Goal: Information Seeking & Learning: Compare options

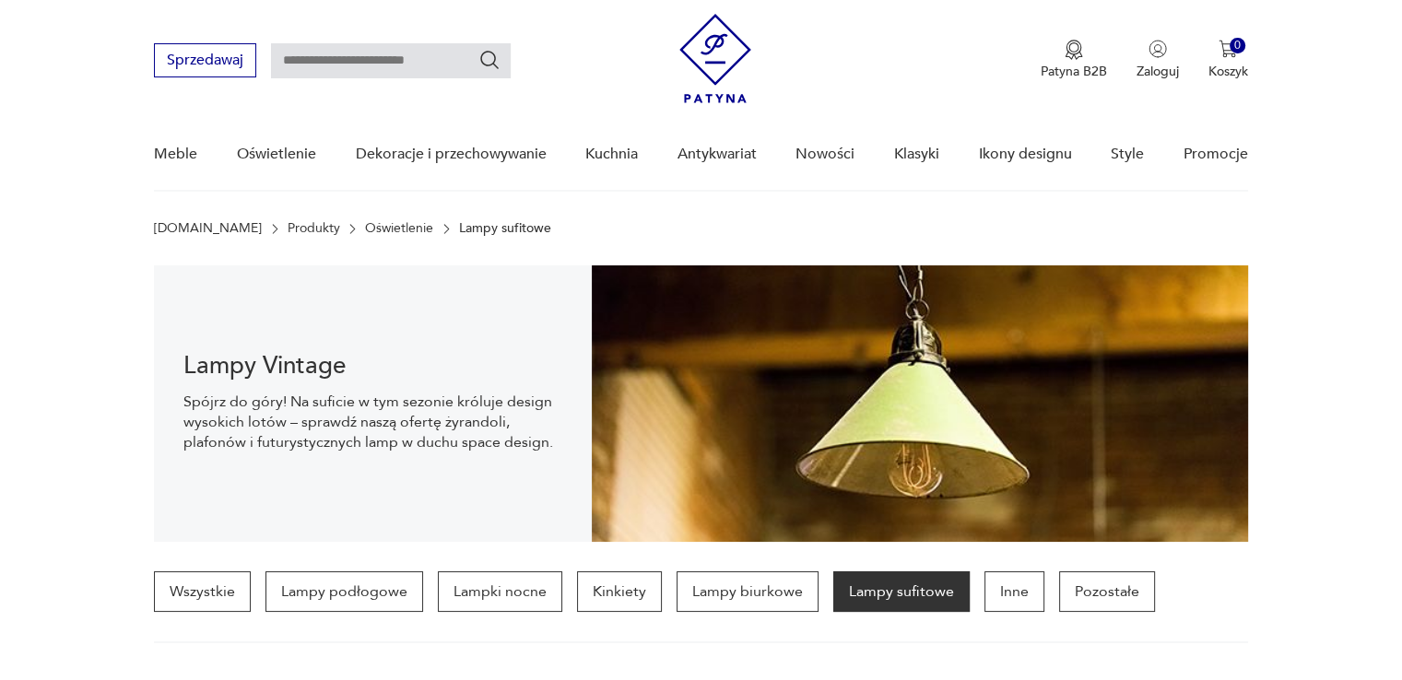
click at [370, 59] on input "text" at bounding box center [391, 60] width 240 height 35
type input "**********"
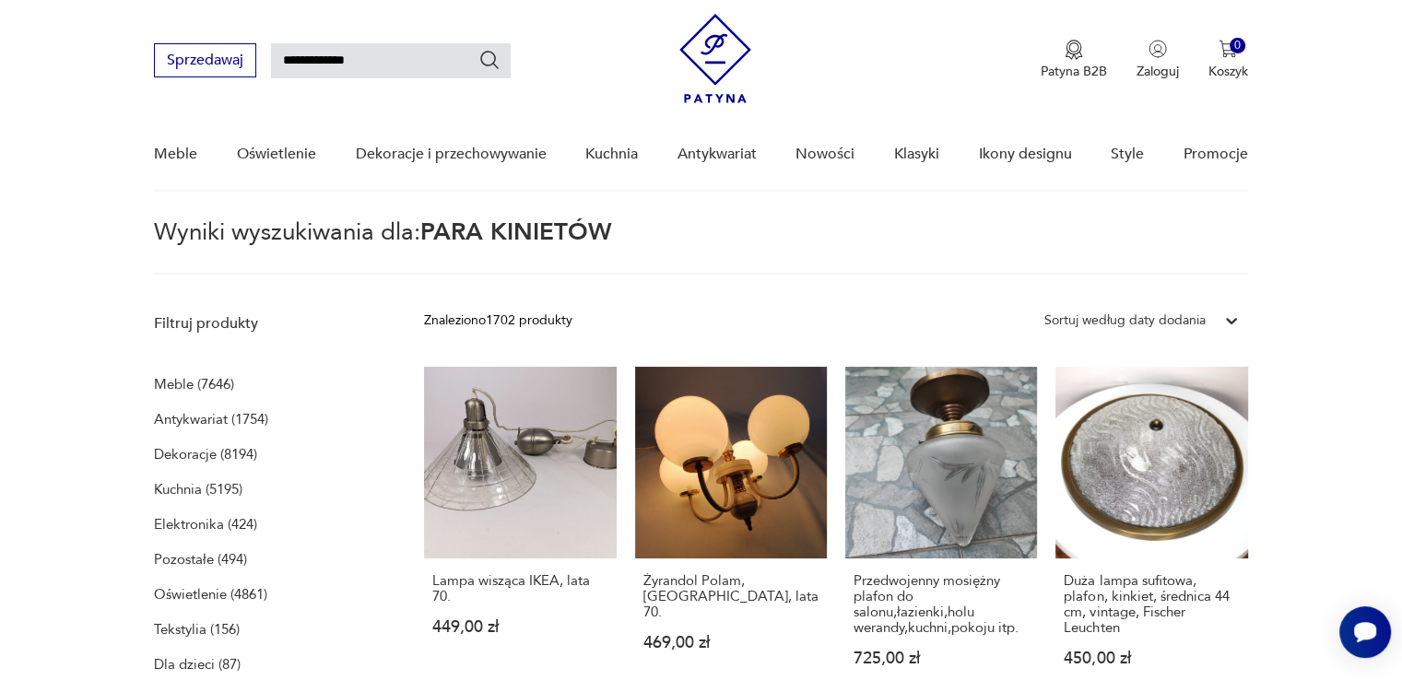
scroll to position [65, 0]
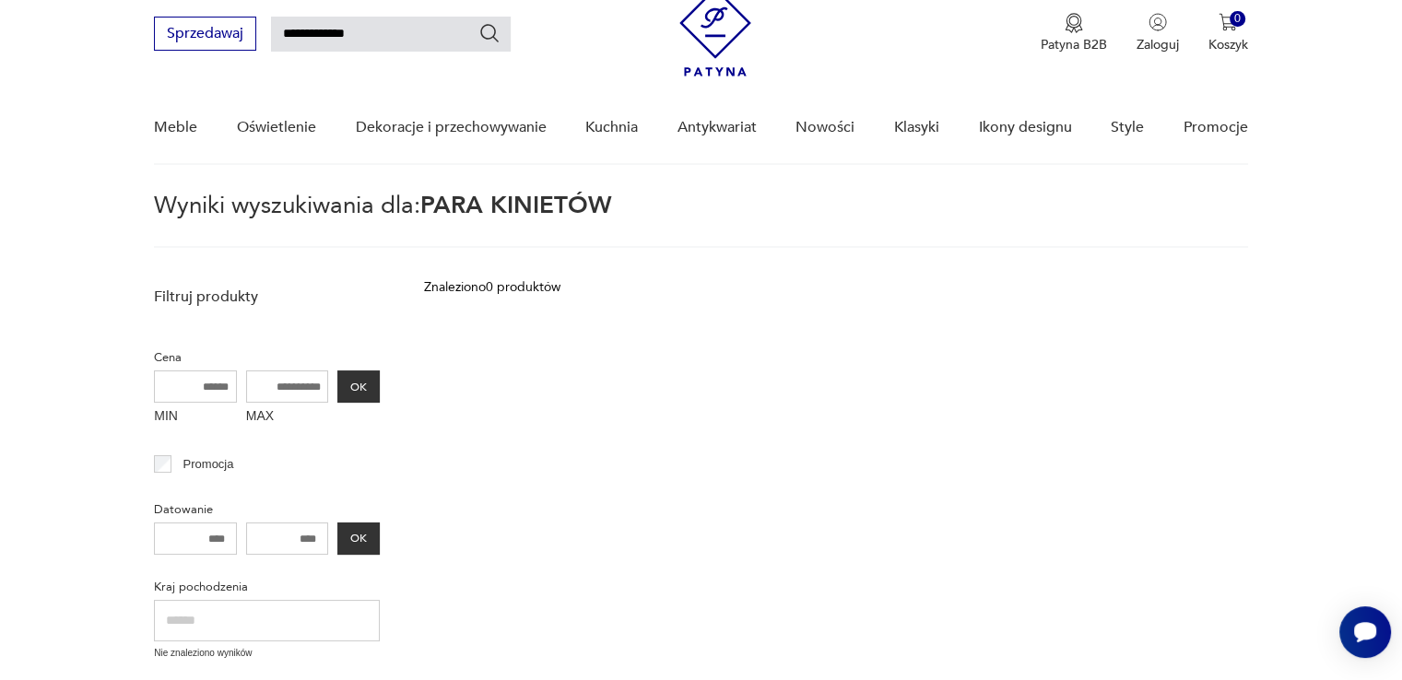
click at [372, 57] on div "**********" at bounding box center [700, 24] width 1093 height 106
click at [379, 18] on input "**********" at bounding box center [391, 34] width 240 height 35
type input "**********"
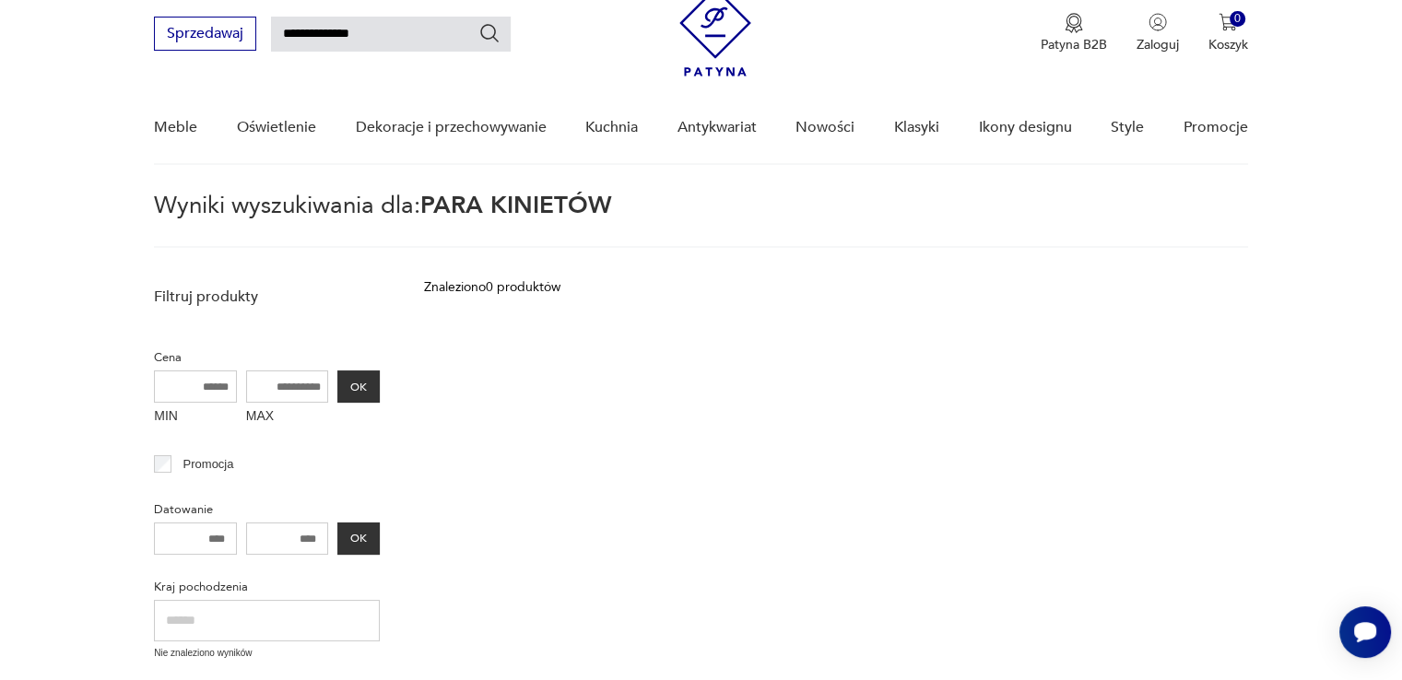
type input "**********"
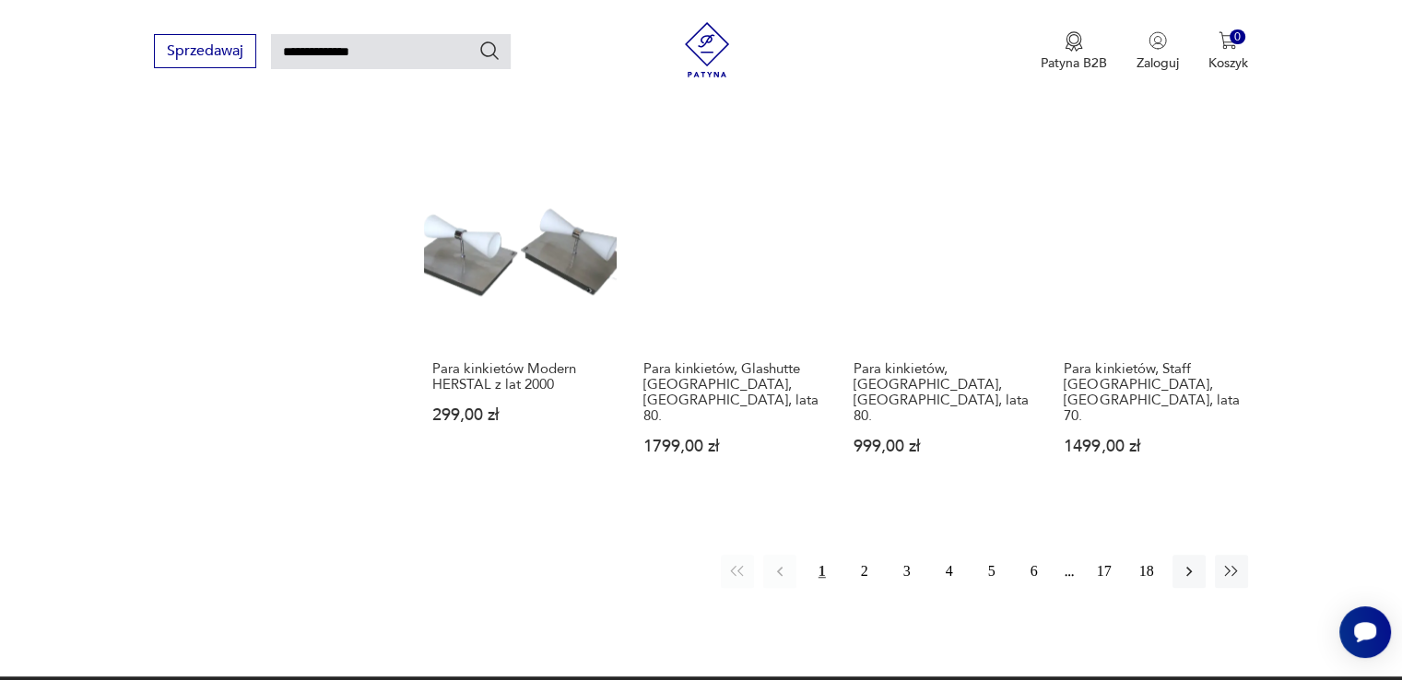
scroll to position [1356, 0]
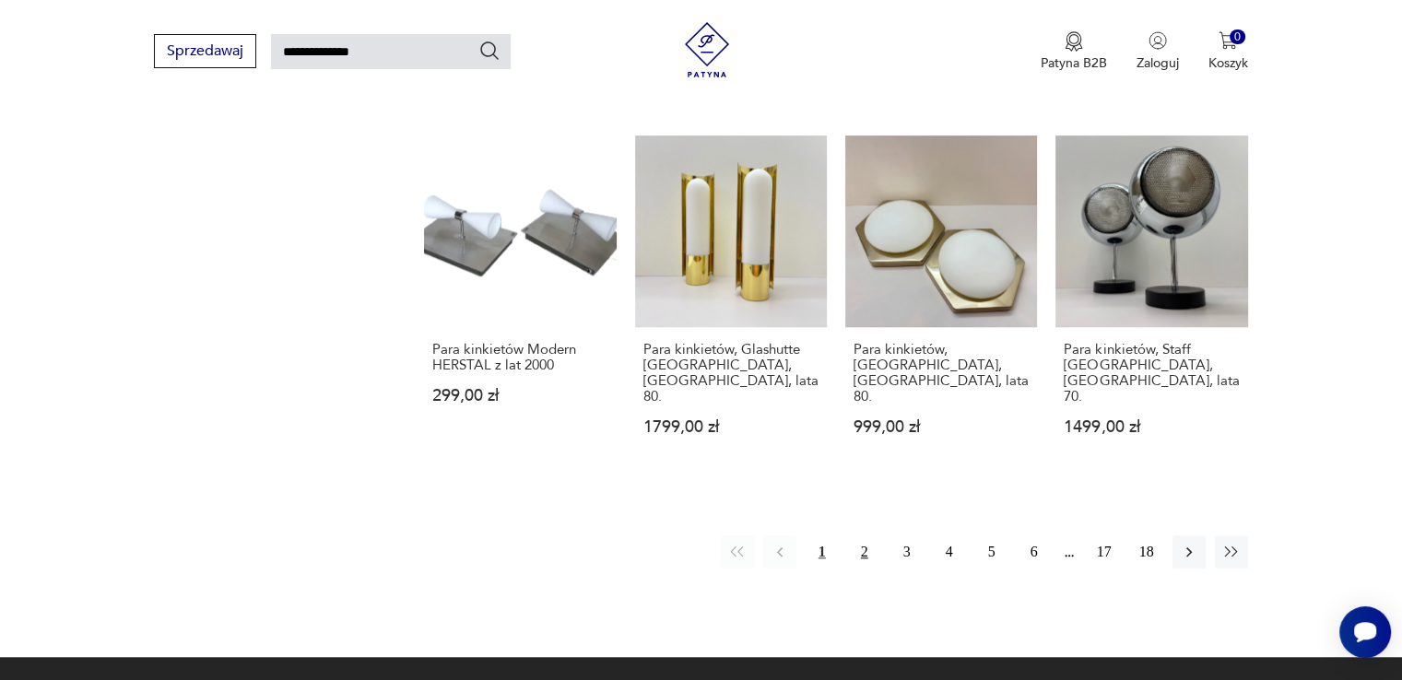
click at [870, 536] on button "2" at bounding box center [864, 552] width 33 height 33
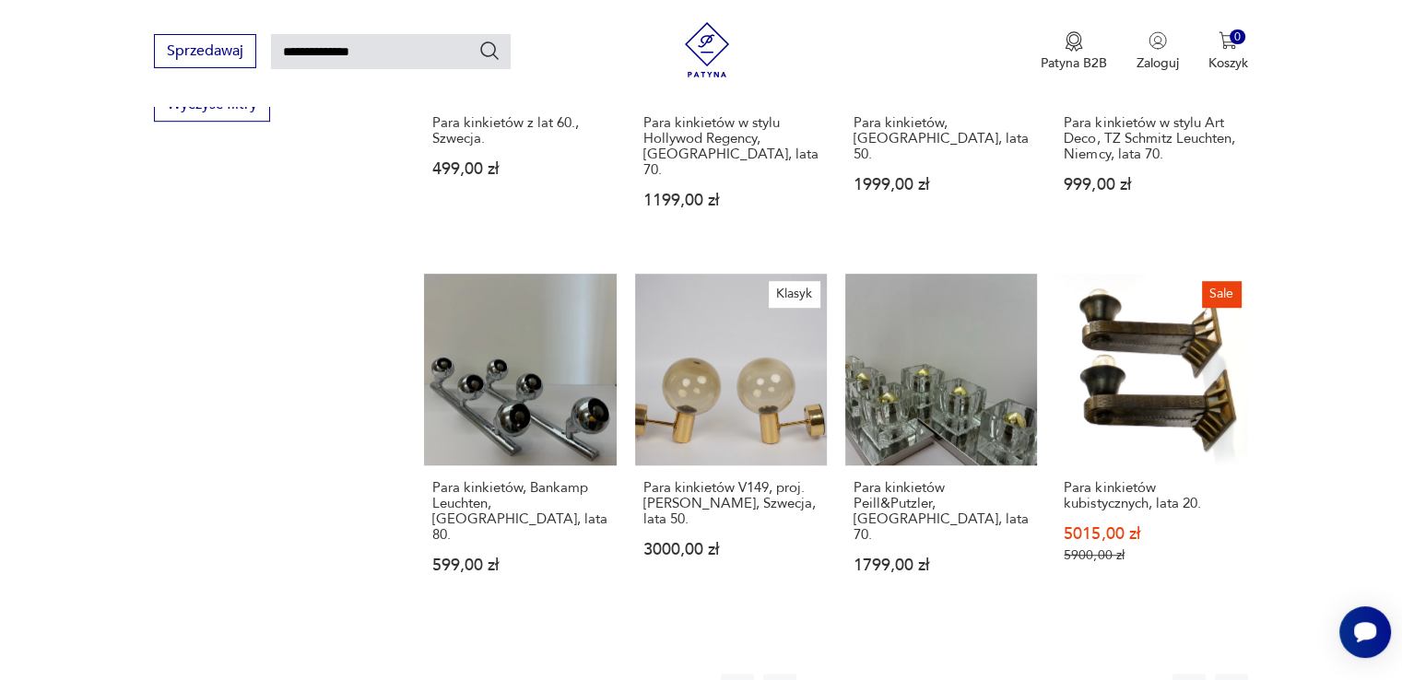
scroll to position [1264, 0]
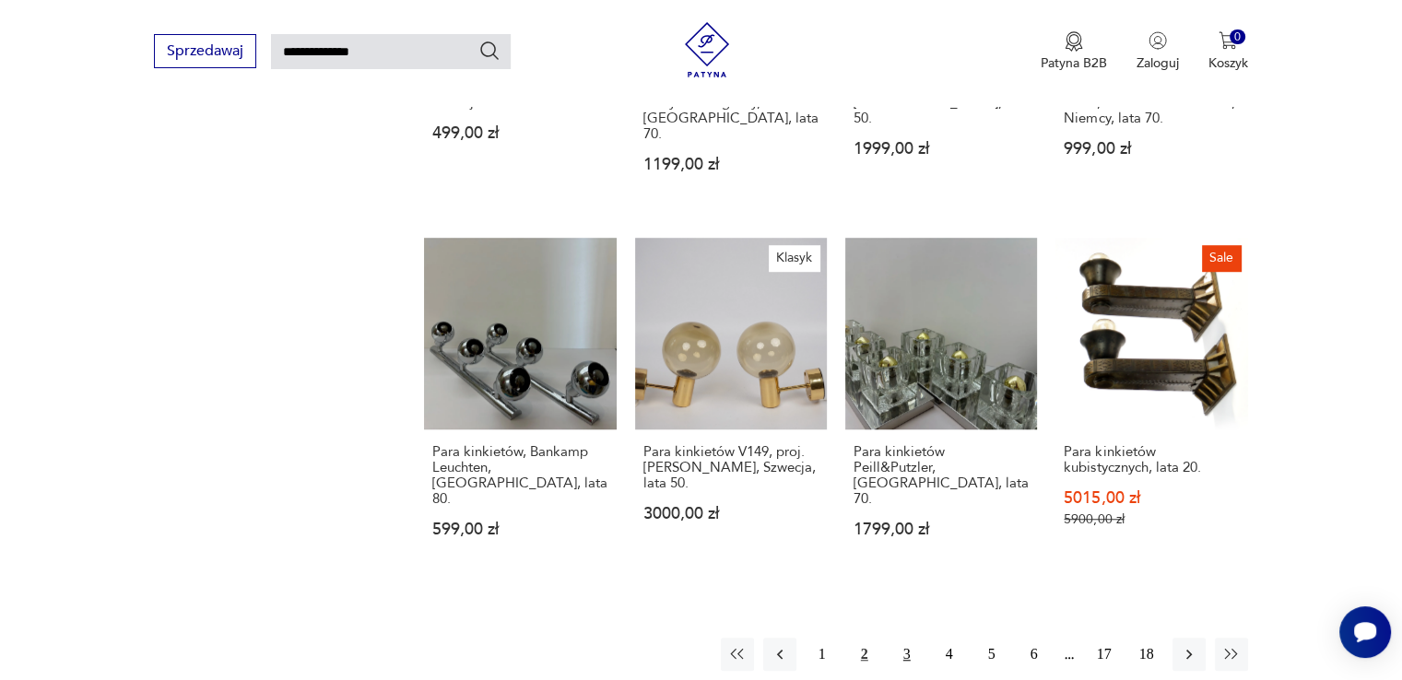
click at [905, 638] on button "3" at bounding box center [906, 654] width 33 height 33
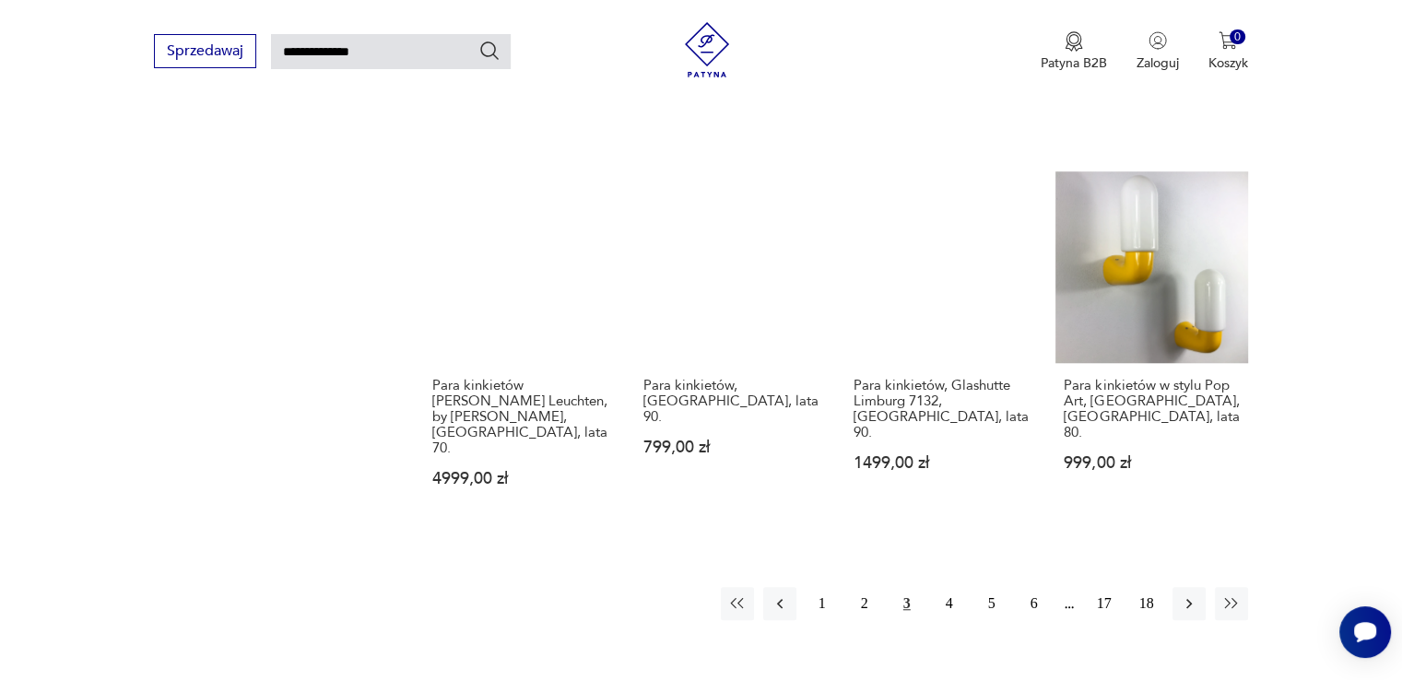
scroll to position [1448, 0]
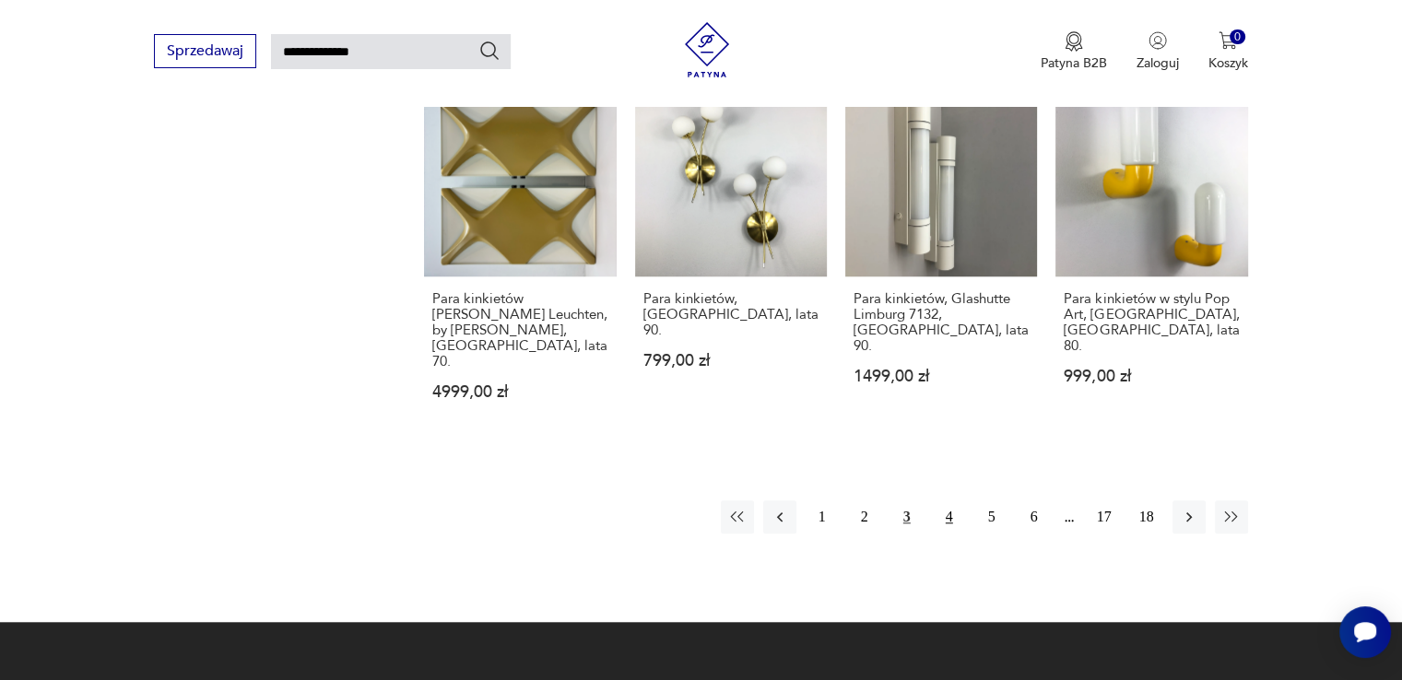
click at [944, 501] on button "4" at bounding box center [949, 517] width 33 height 33
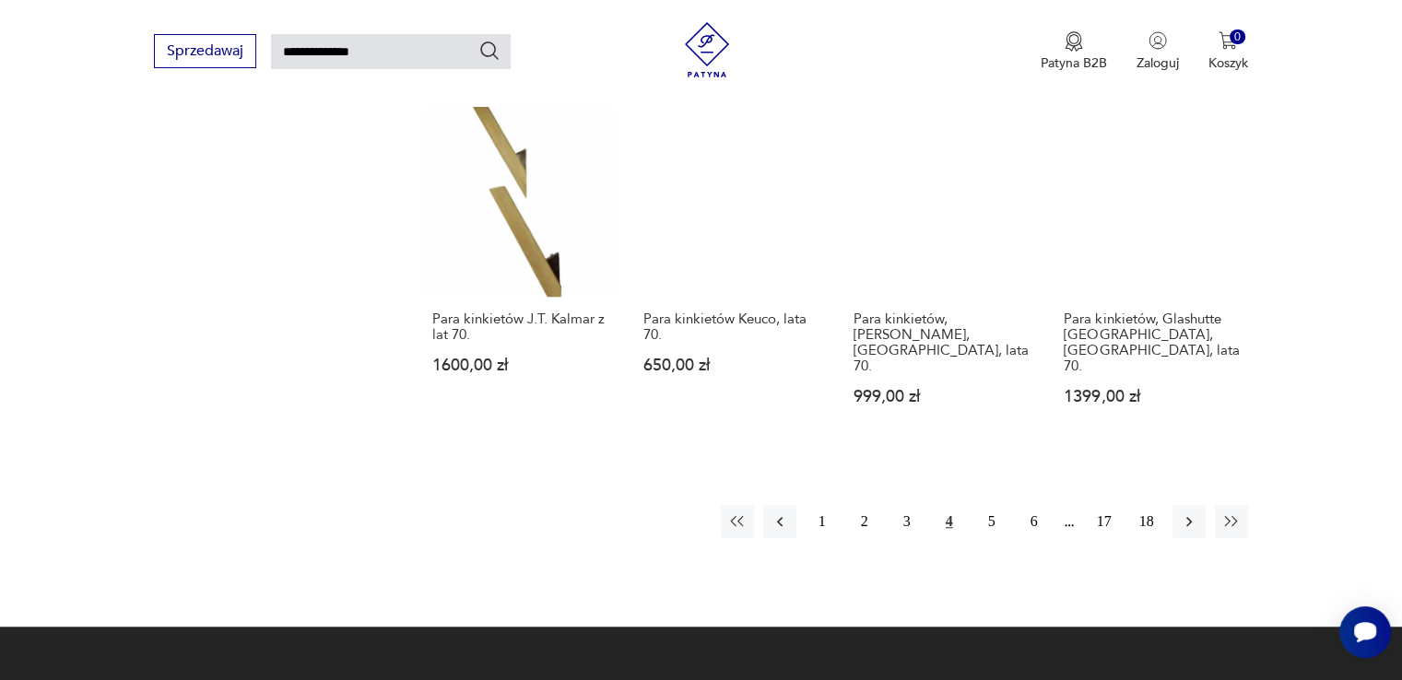
scroll to position [1448, 0]
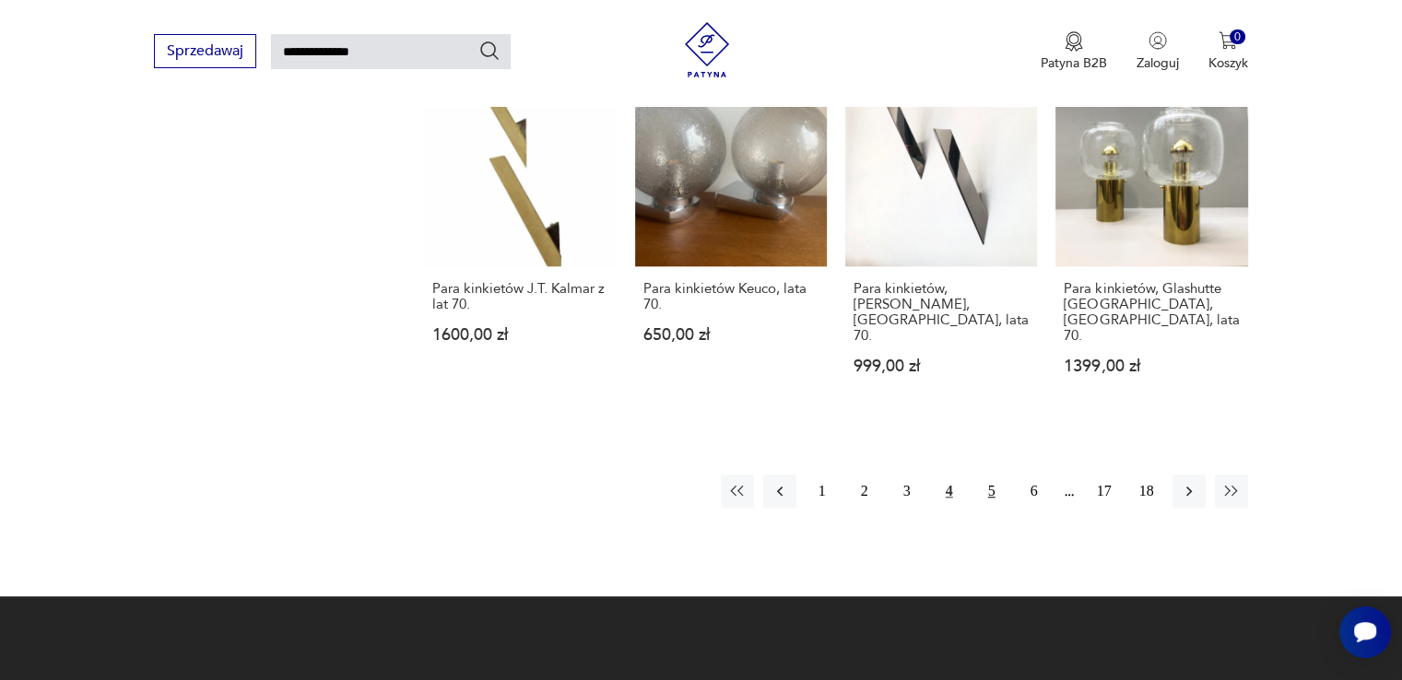
click at [996, 475] on button "5" at bounding box center [991, 491] width 33 height 33
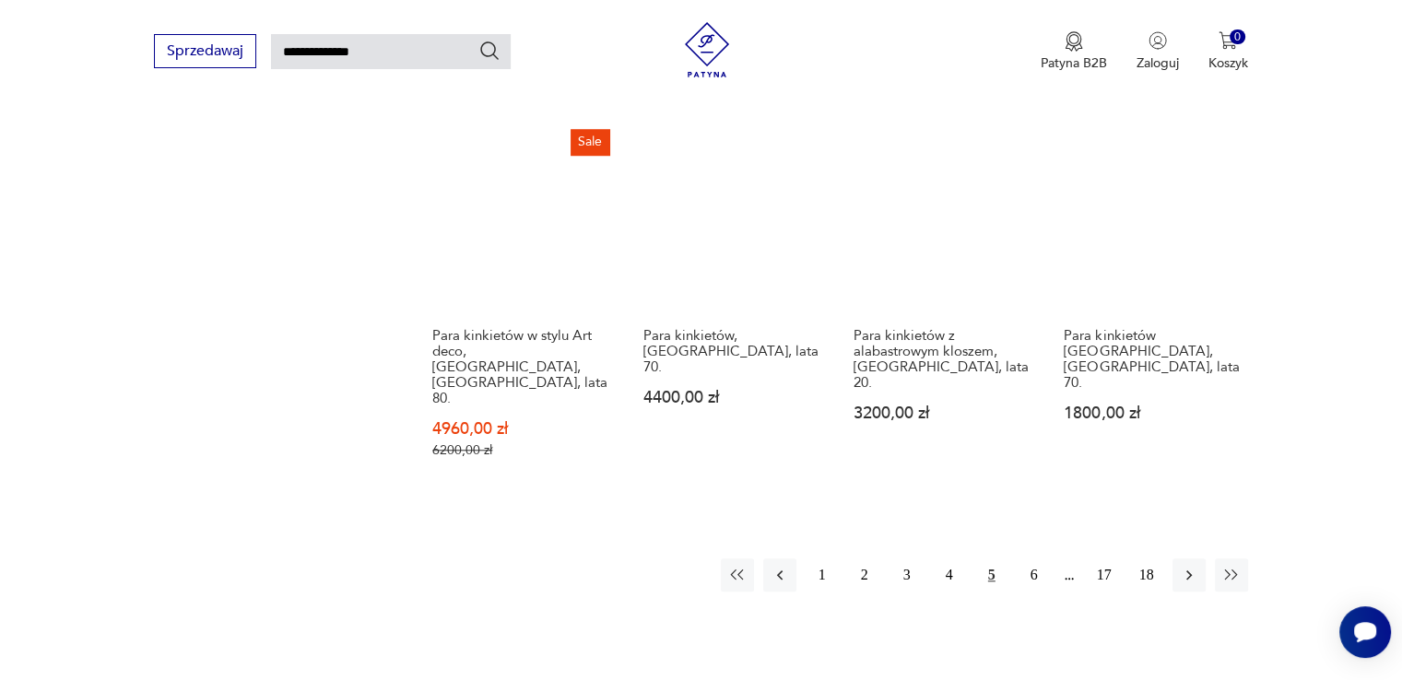
scroll to position [1448, 0]
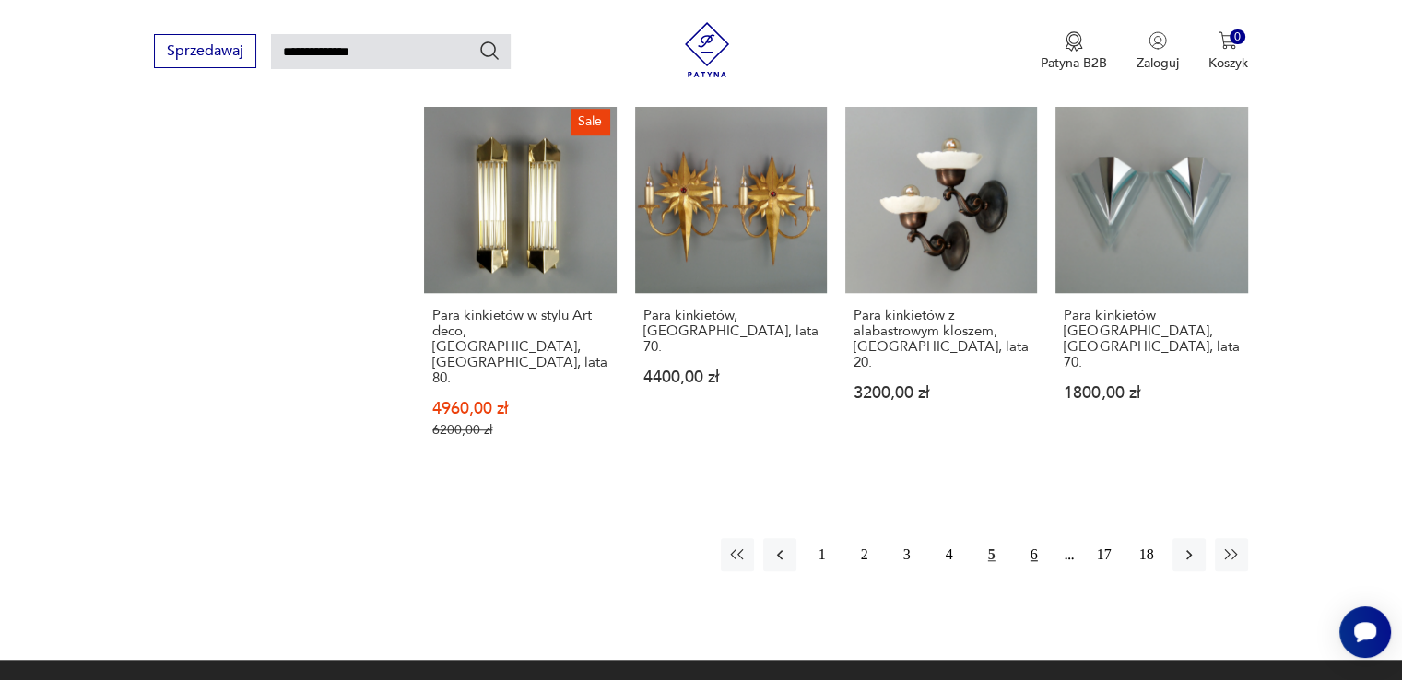
click at [1029, 538] on button "6" at bounding box center [1034, 554] width 33 height 33
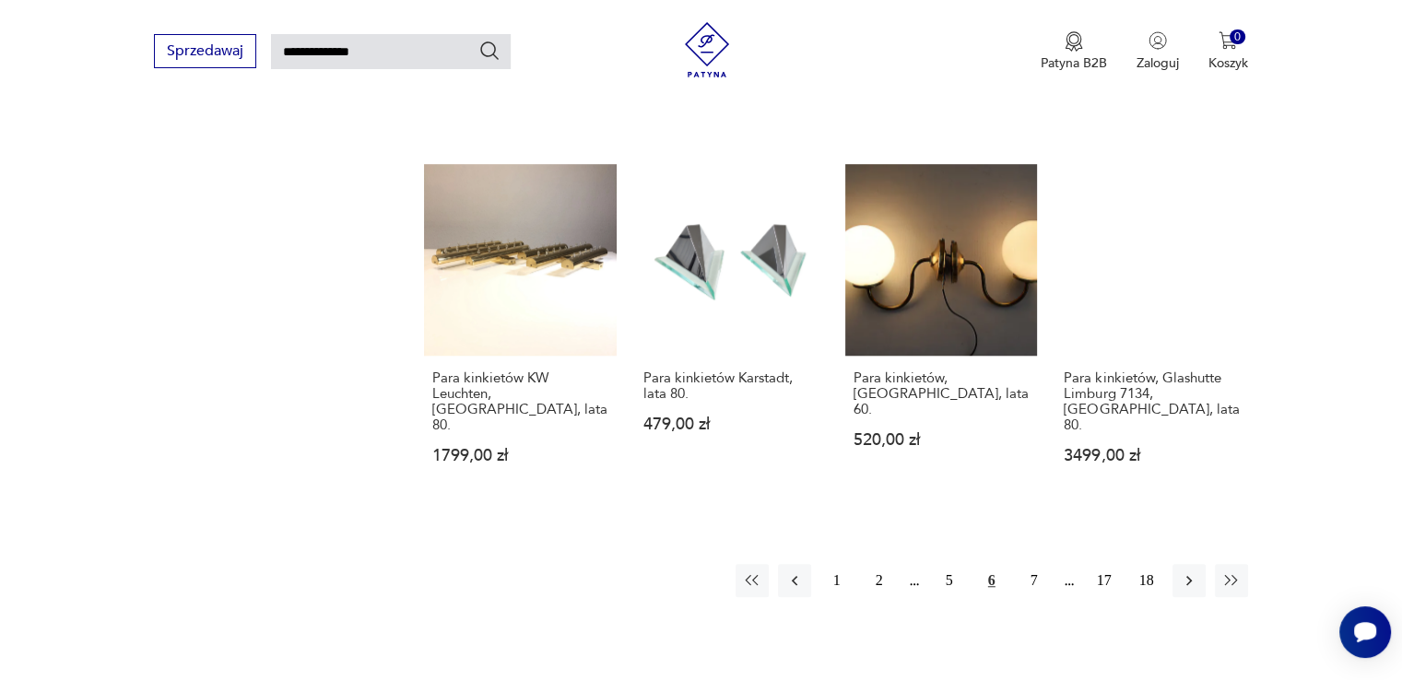
scroll to position [1356, 0]
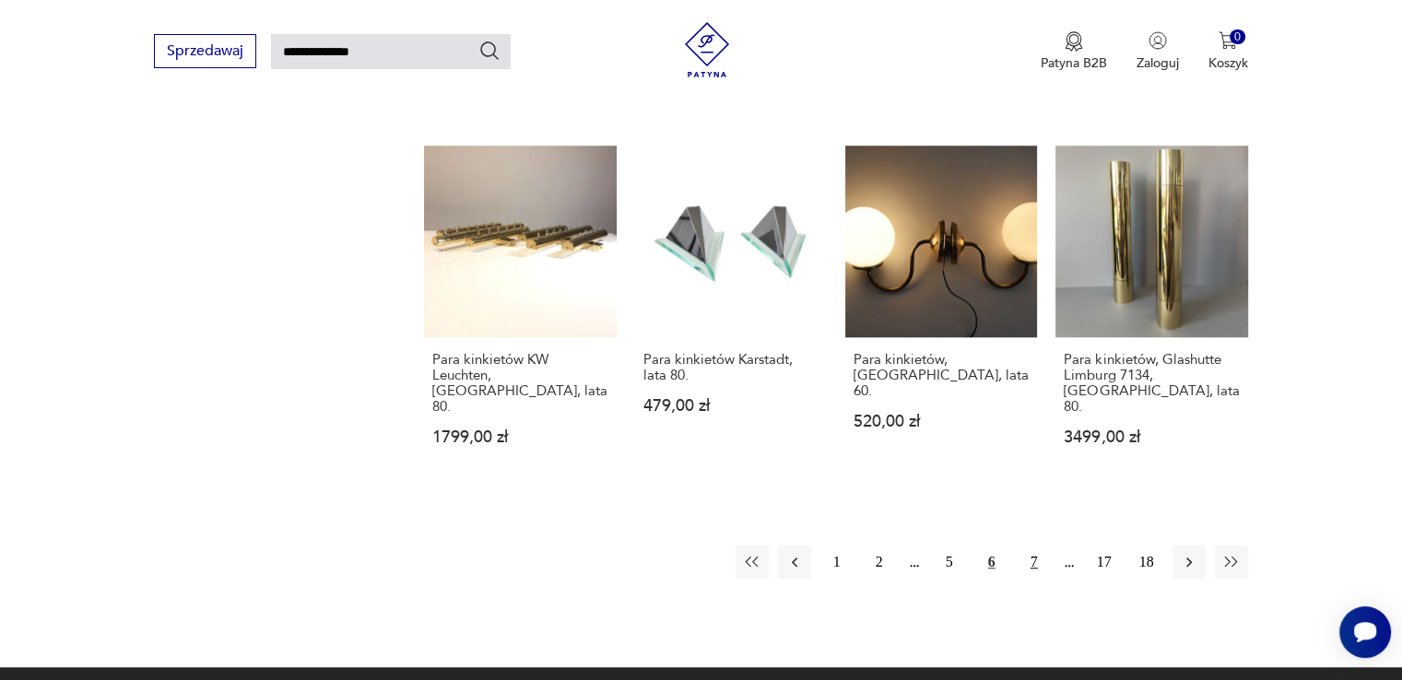
click at [1024, 546] on button "7" at bounding box center [1034, 562] width 33 height 33
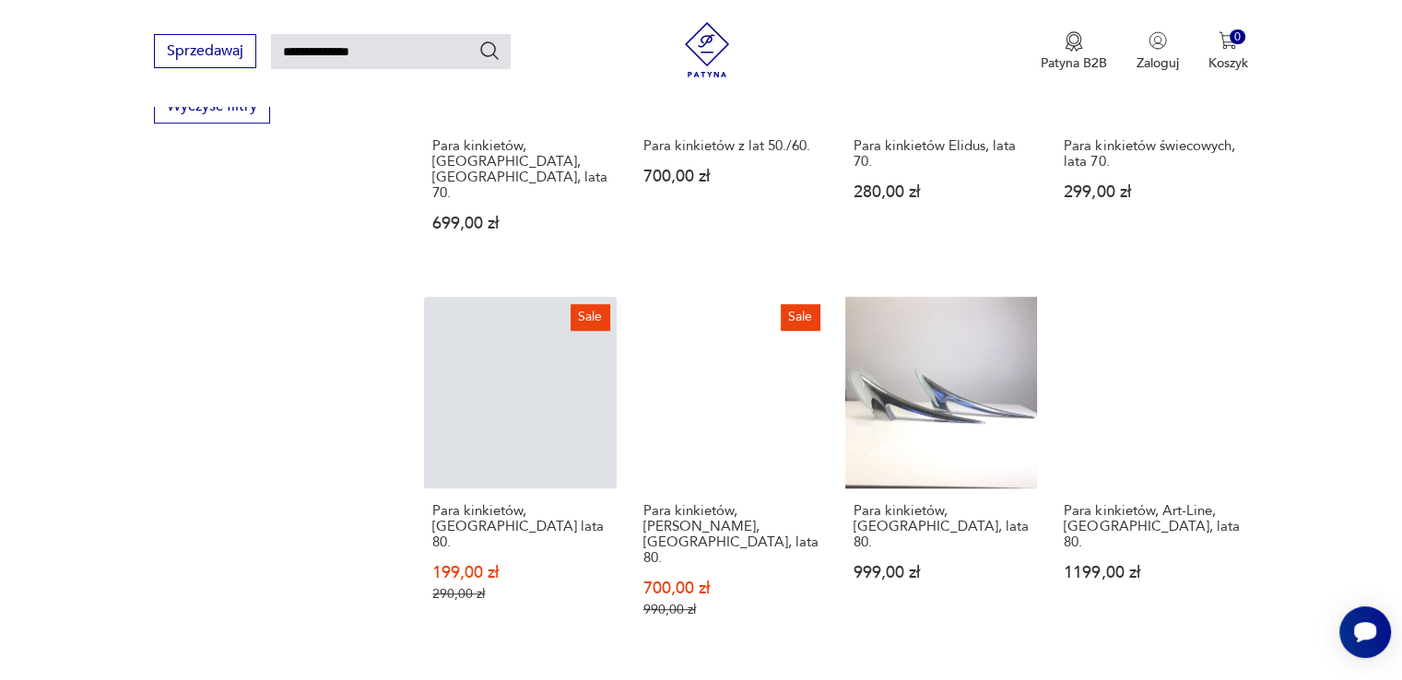
scroll to position [1264, 0]
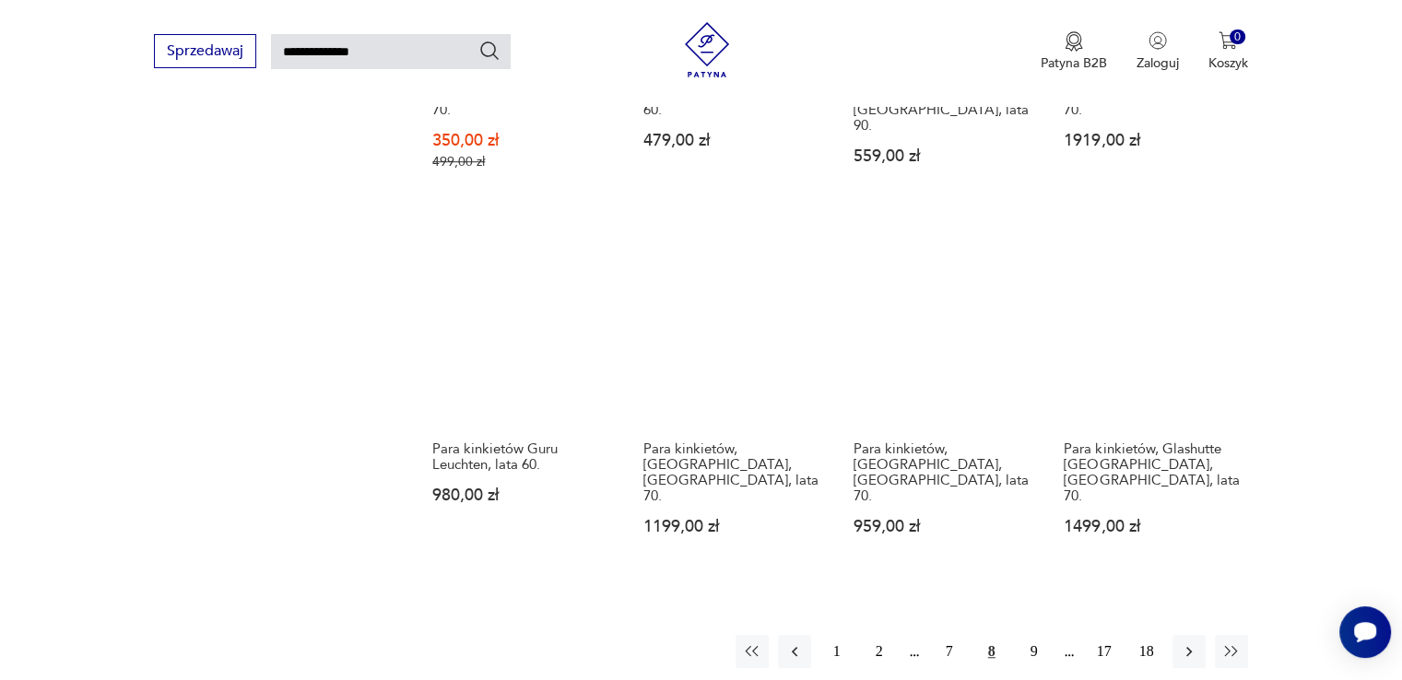
scroll to position [1264, 0]
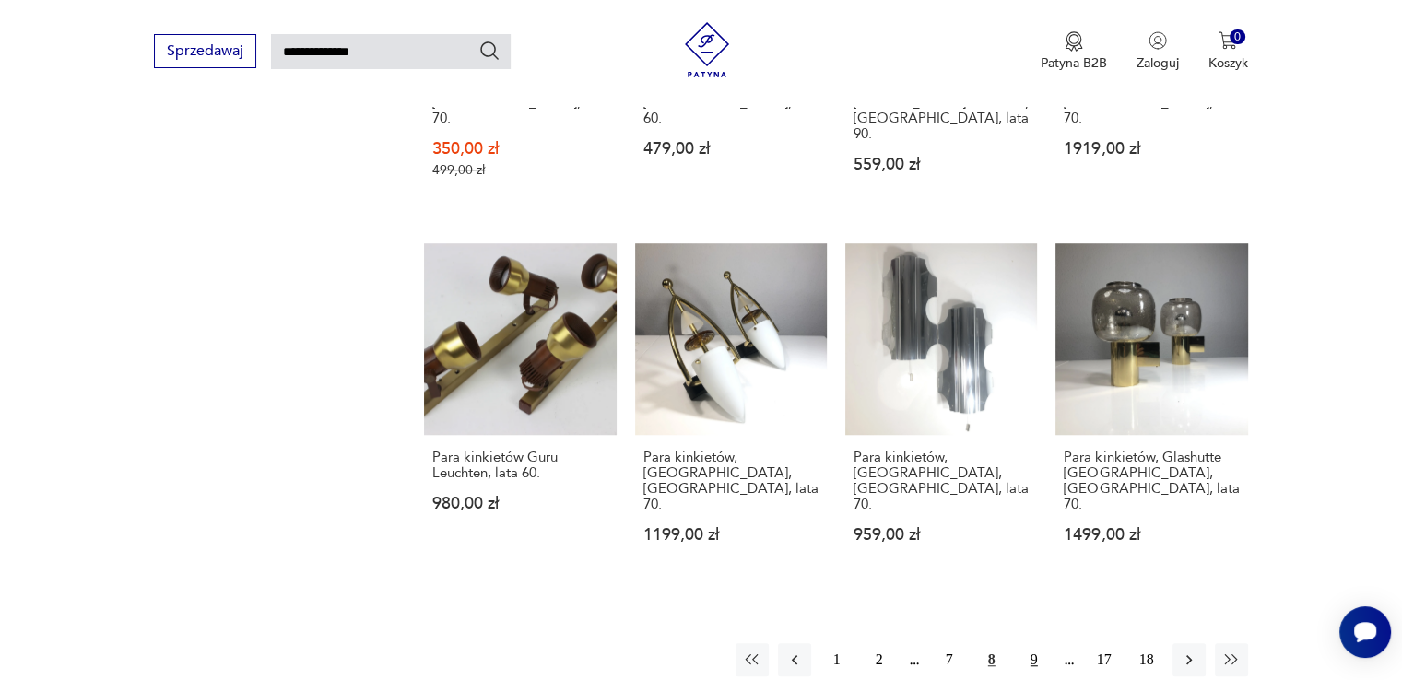
click at [1034, 643] on button "9" at bounding box center [1034, 659] width 33 height 33
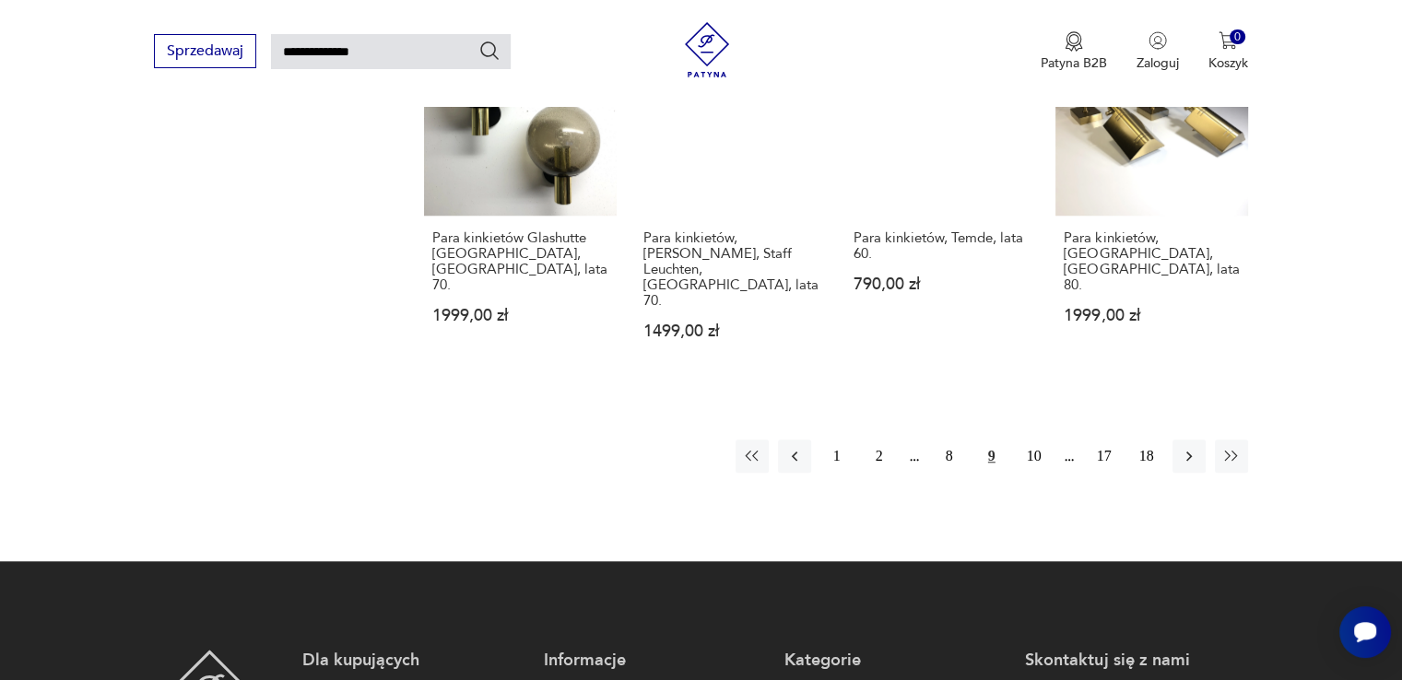
scroll to position [1540, 0]
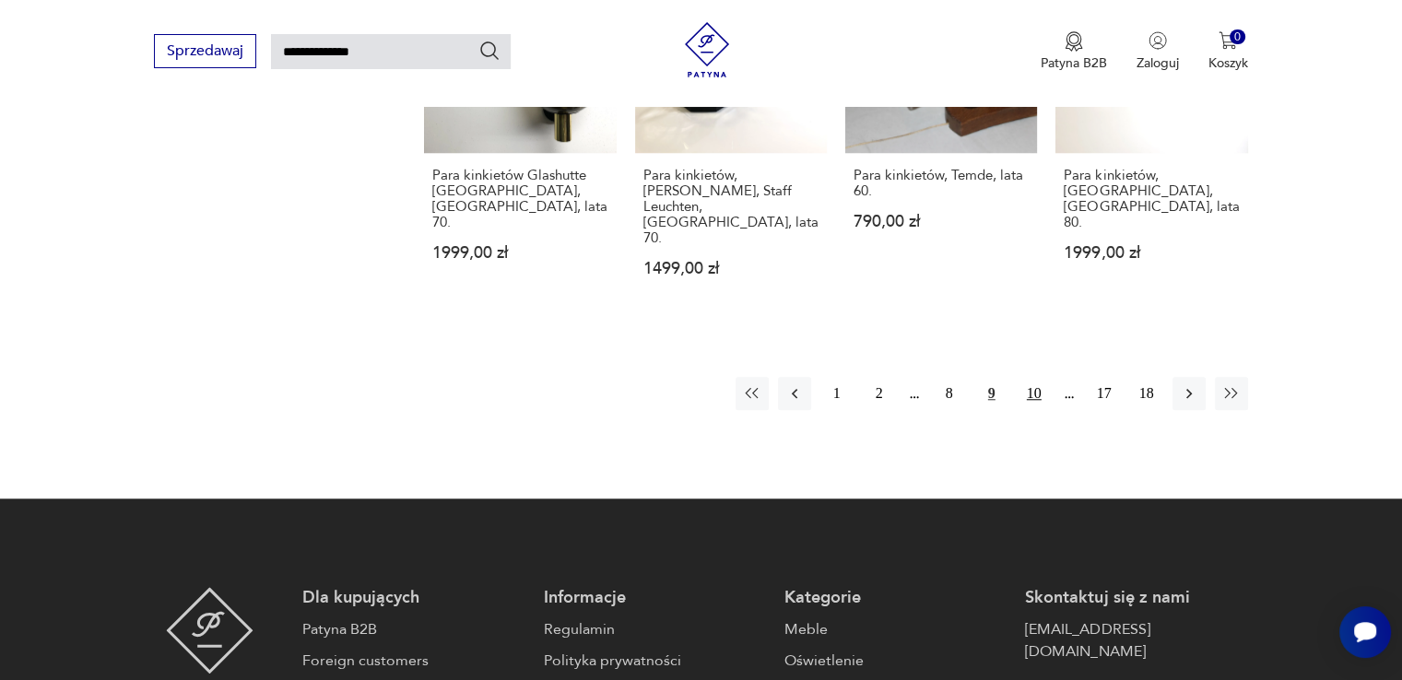
click at [1029, 377] on button "10" at bounding box center [1034, 393] width 33 height 33
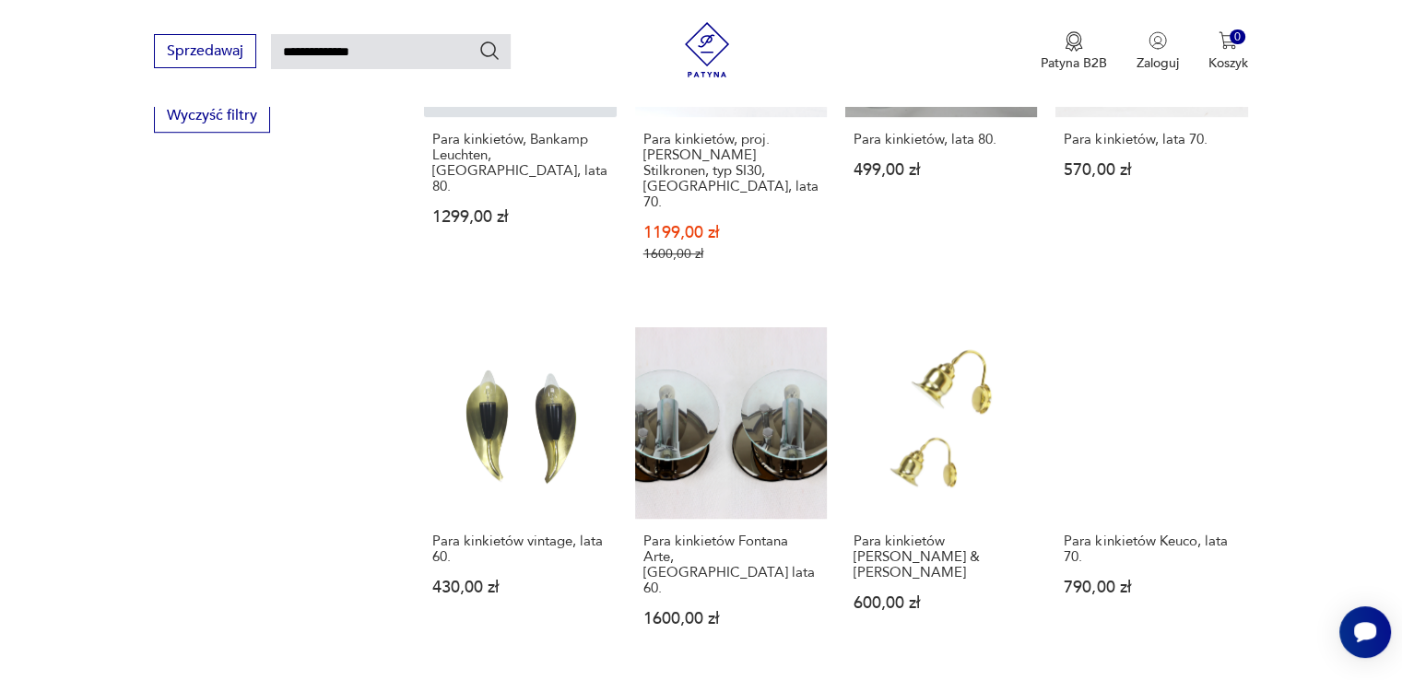
scroll to position [1448, 0]
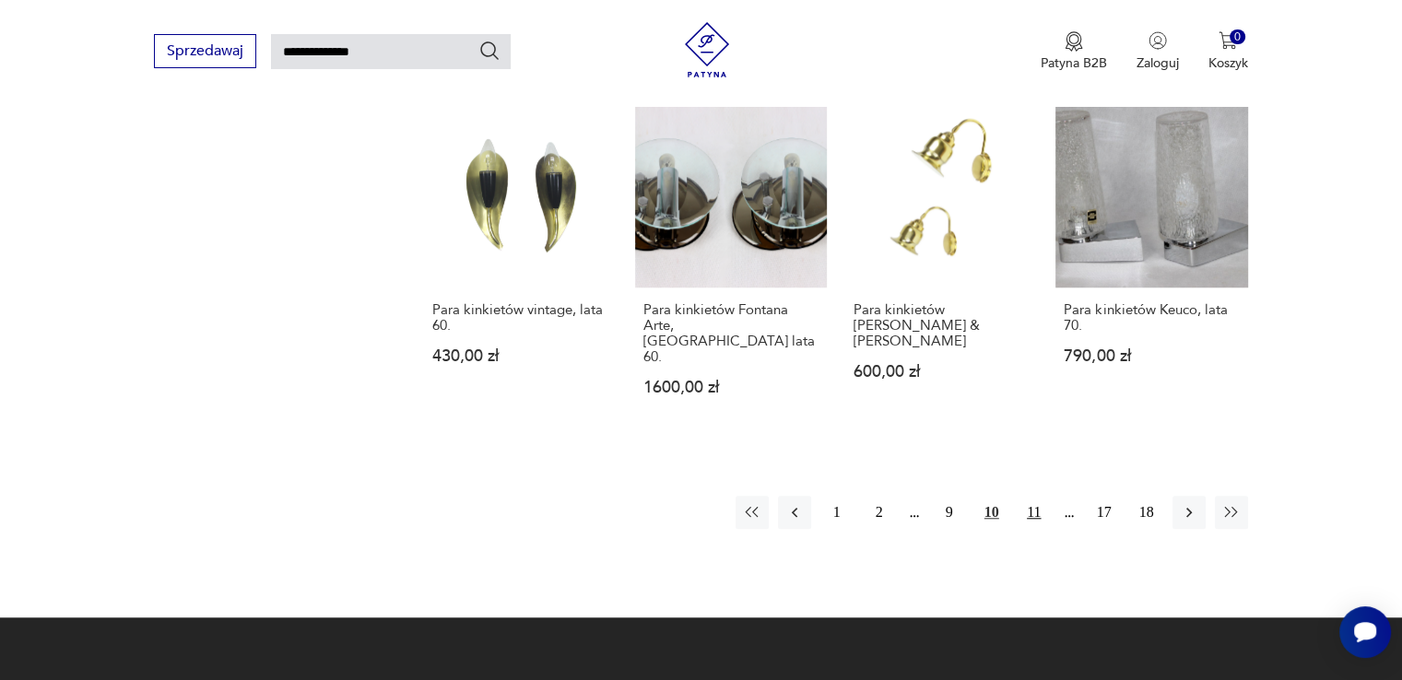
click at [1032, 496] on button "11" at bounding box center [1034, 512] width 33 height 33
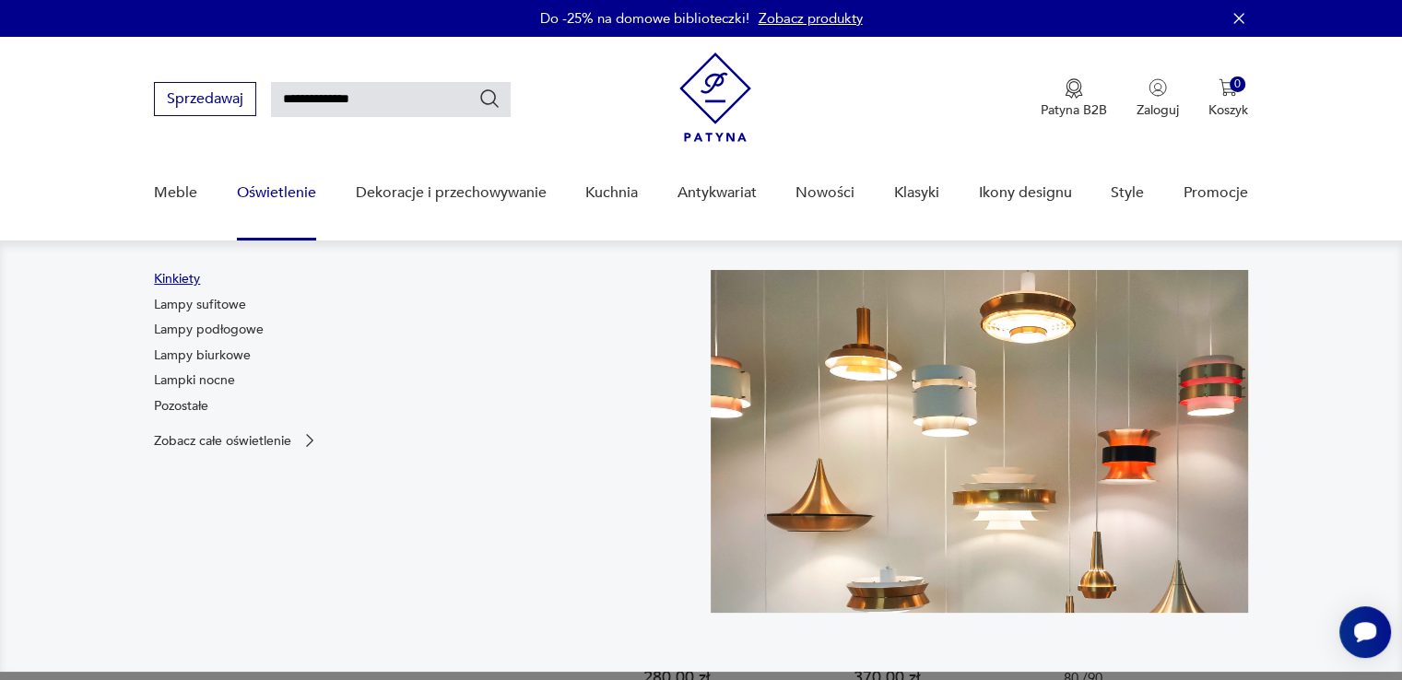
click at [192, 285] on link "Kinkiety" at bounding box center [177, 279] width 46 height 18
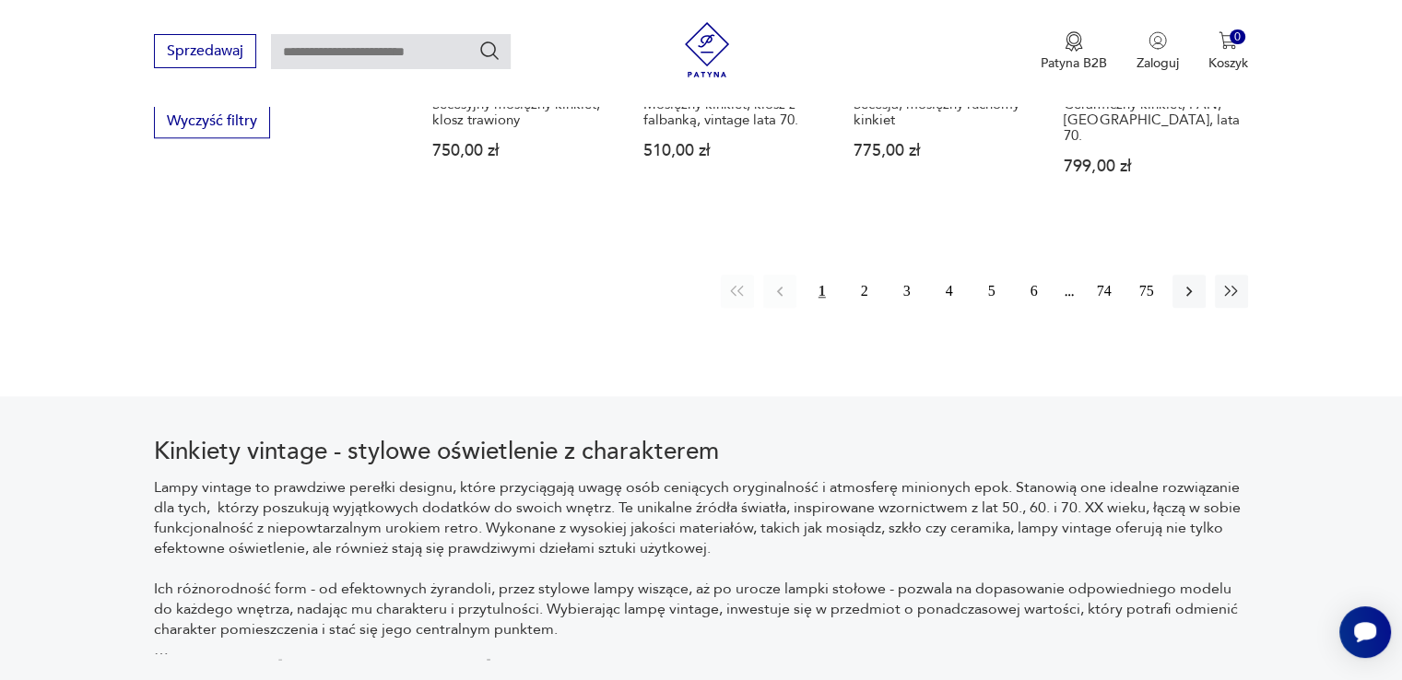
scroll to position [1972, 0]
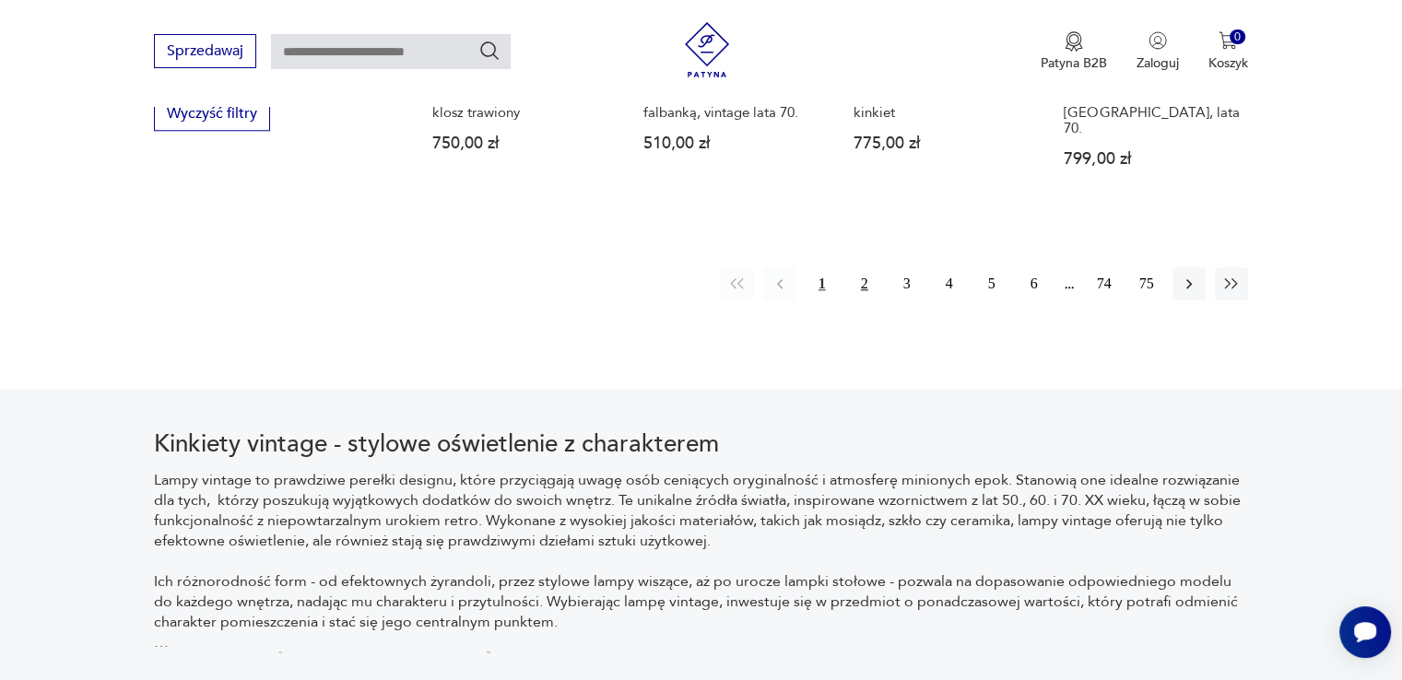
click at [862, 267] on button "2" at bounding box center [864, 283] width 33 height 33
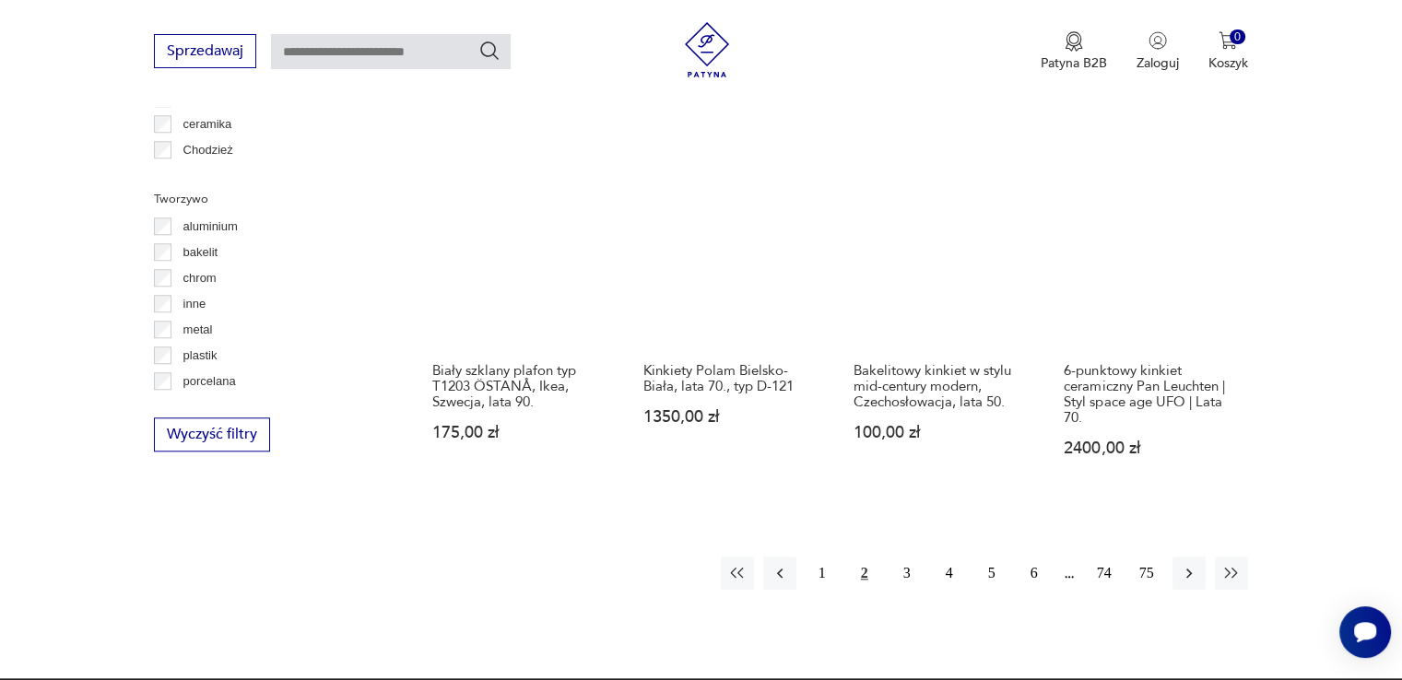
scroll to position [1724, 0]
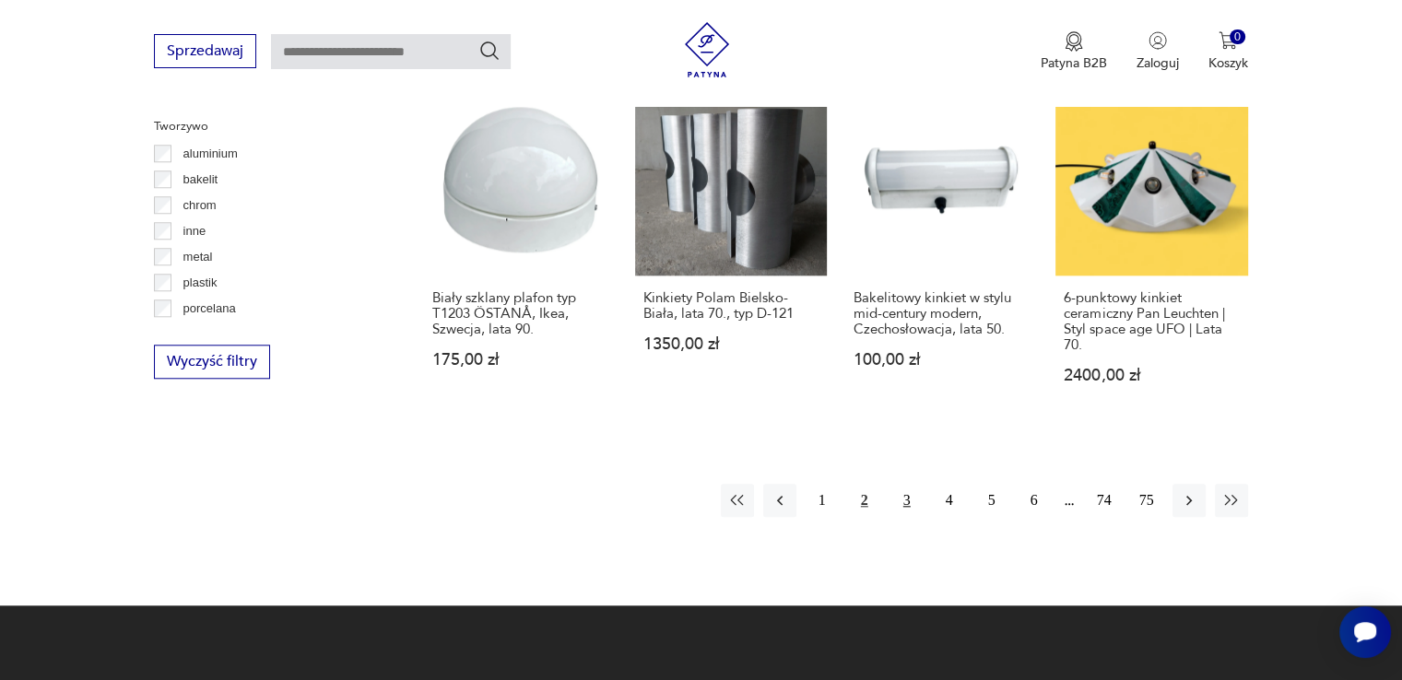
click at [903, 486] on button "3" at bounding box center [906, 500] width 33 height 33
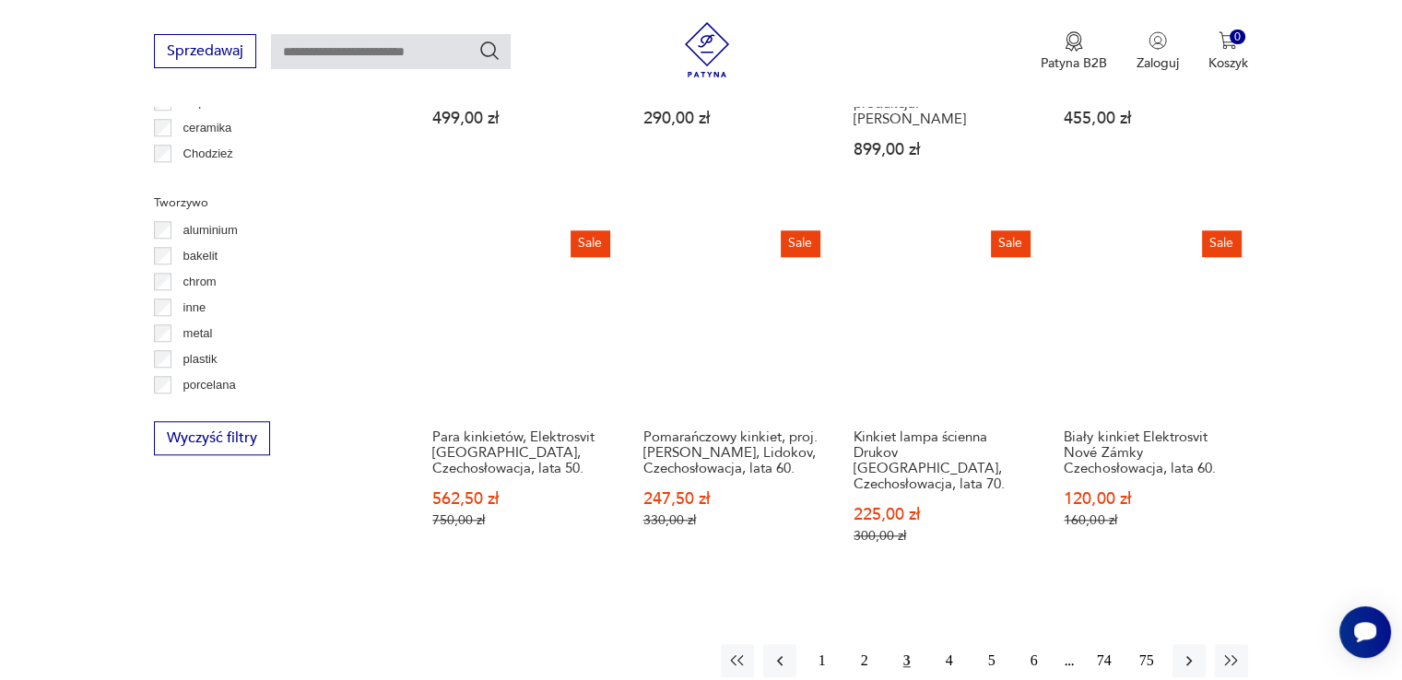
scroll to position [1725, 0]
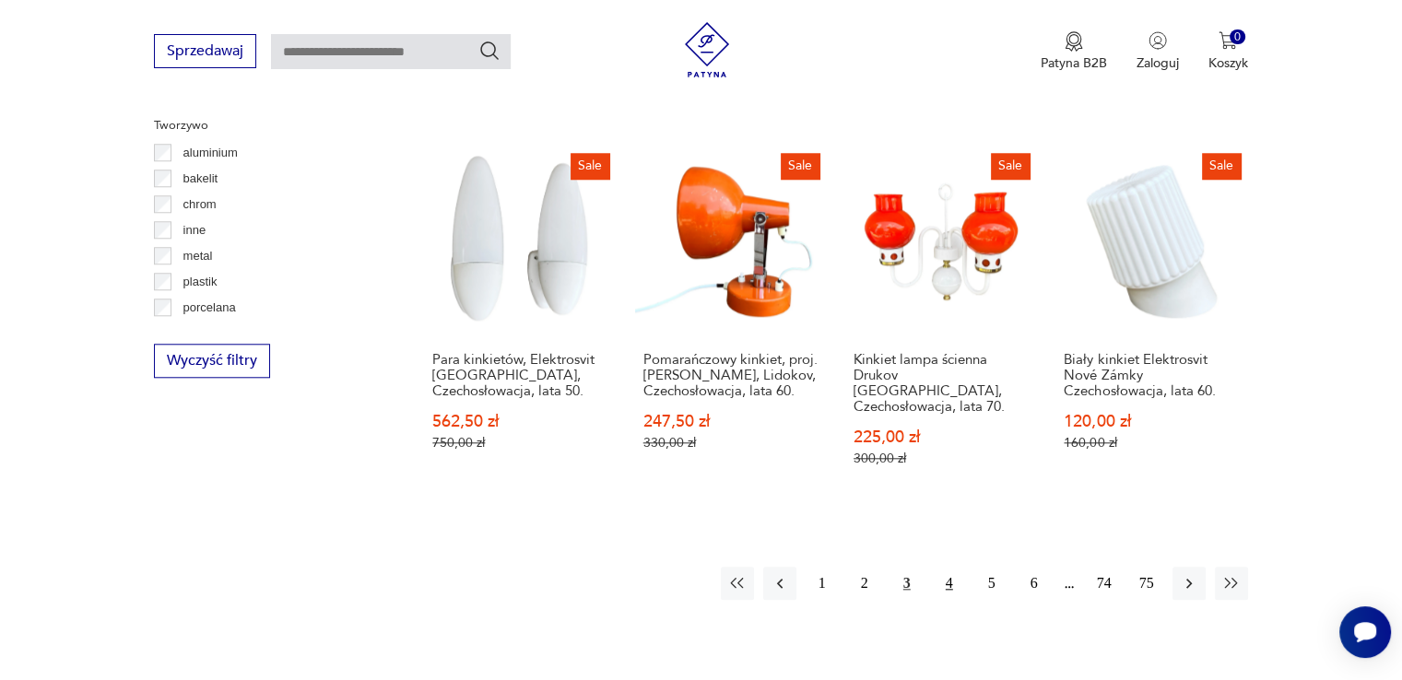
click at [940, 567] on button "4" at bounding box center [949, 583] width 33 height 33
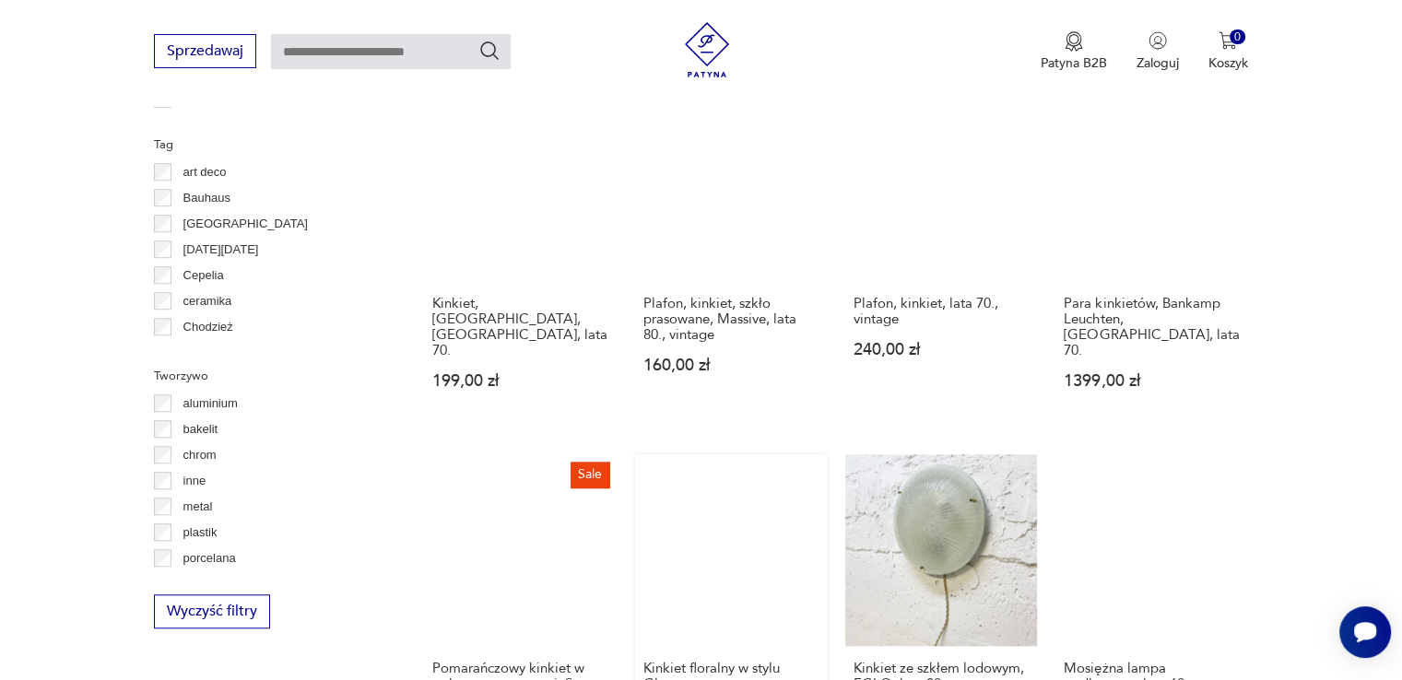
scroll to position [1908, 0]
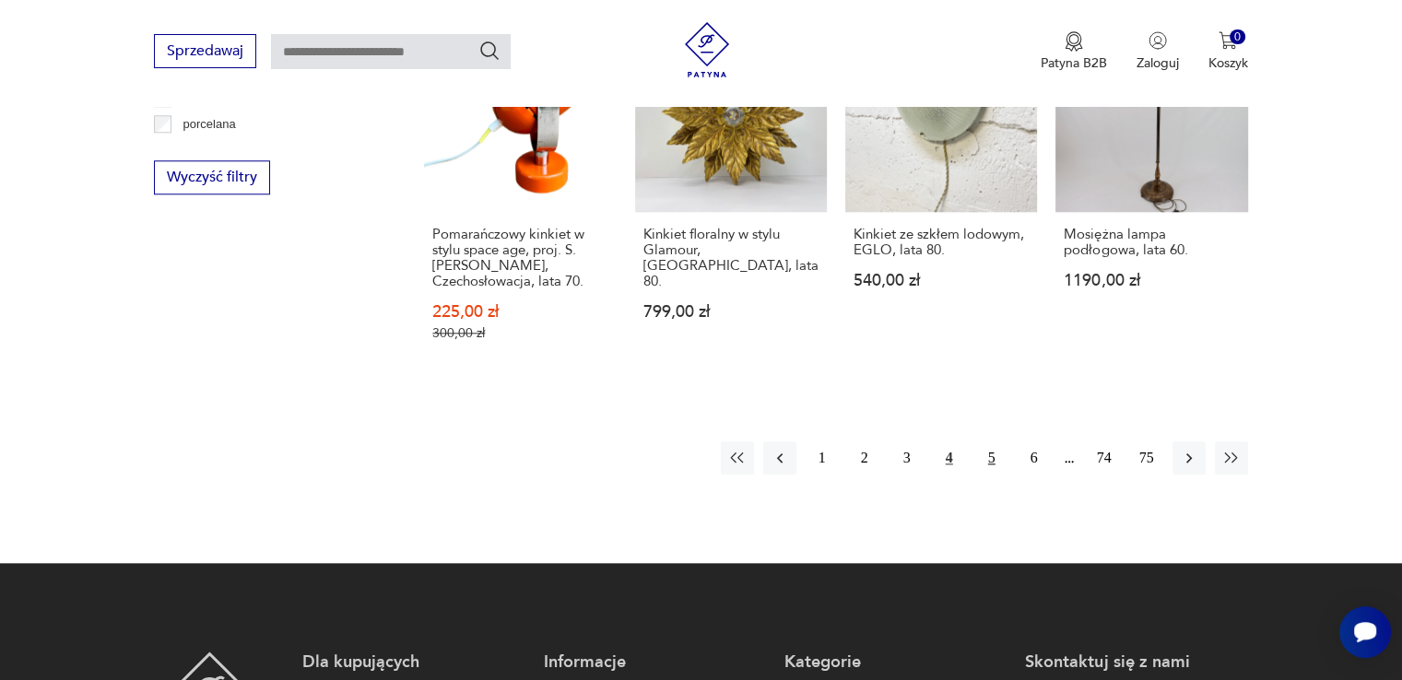
click at [981, 442] on button "5" at bounding box center [991, 458] width 33 height 33
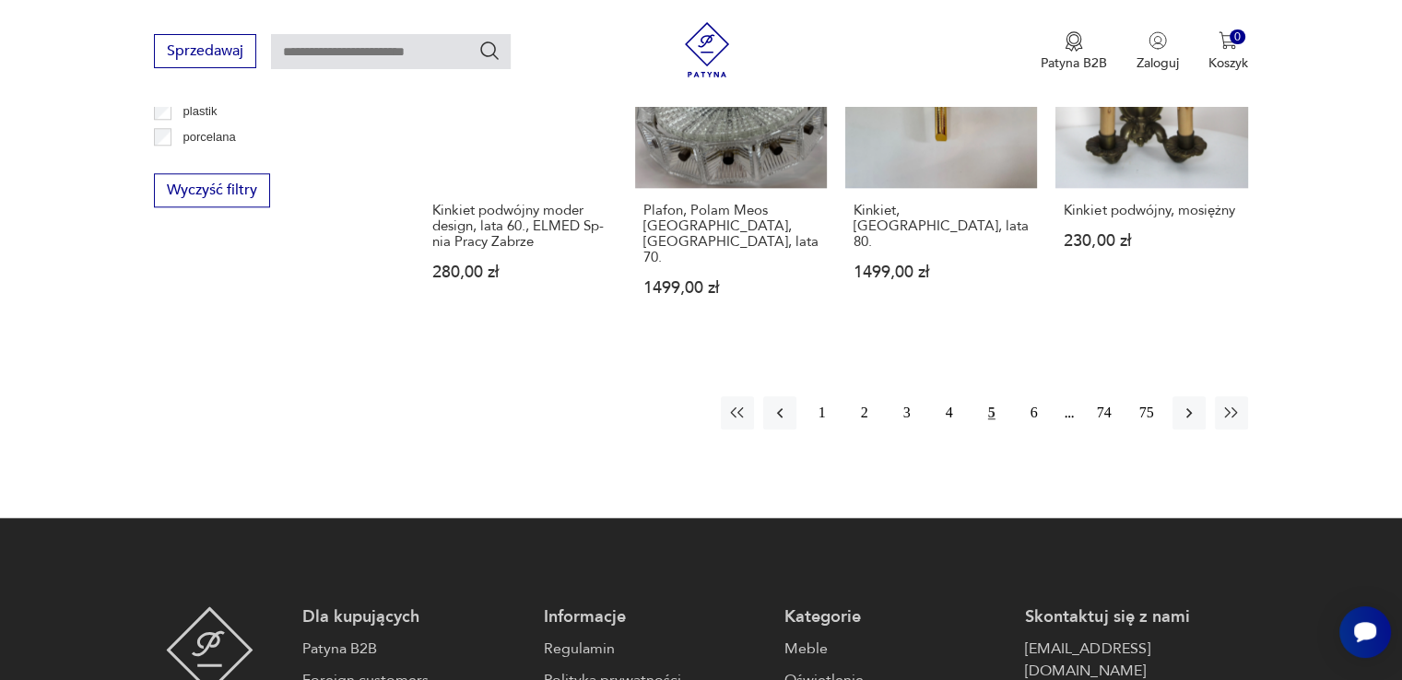
scroll to position [1908, 0]
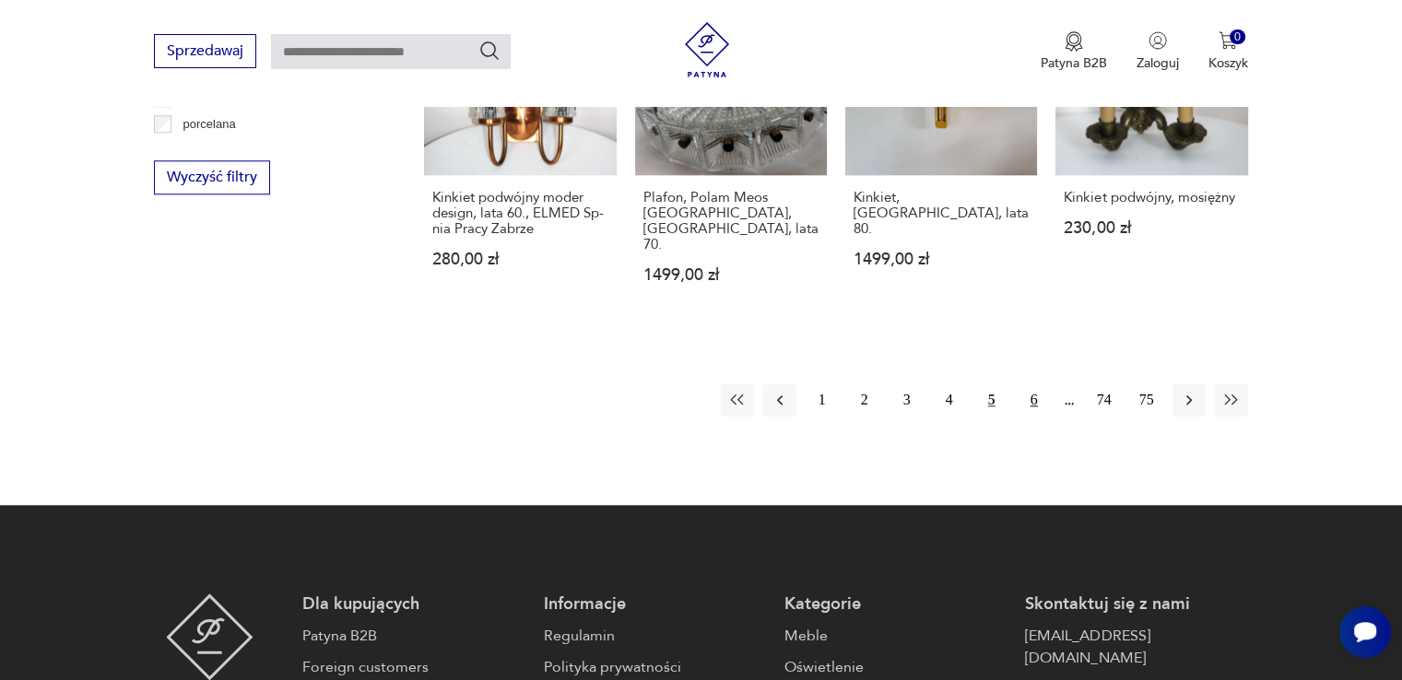
click at [1027, 383] on button "6" at bounding box center [1034, 399] width 33 height 33
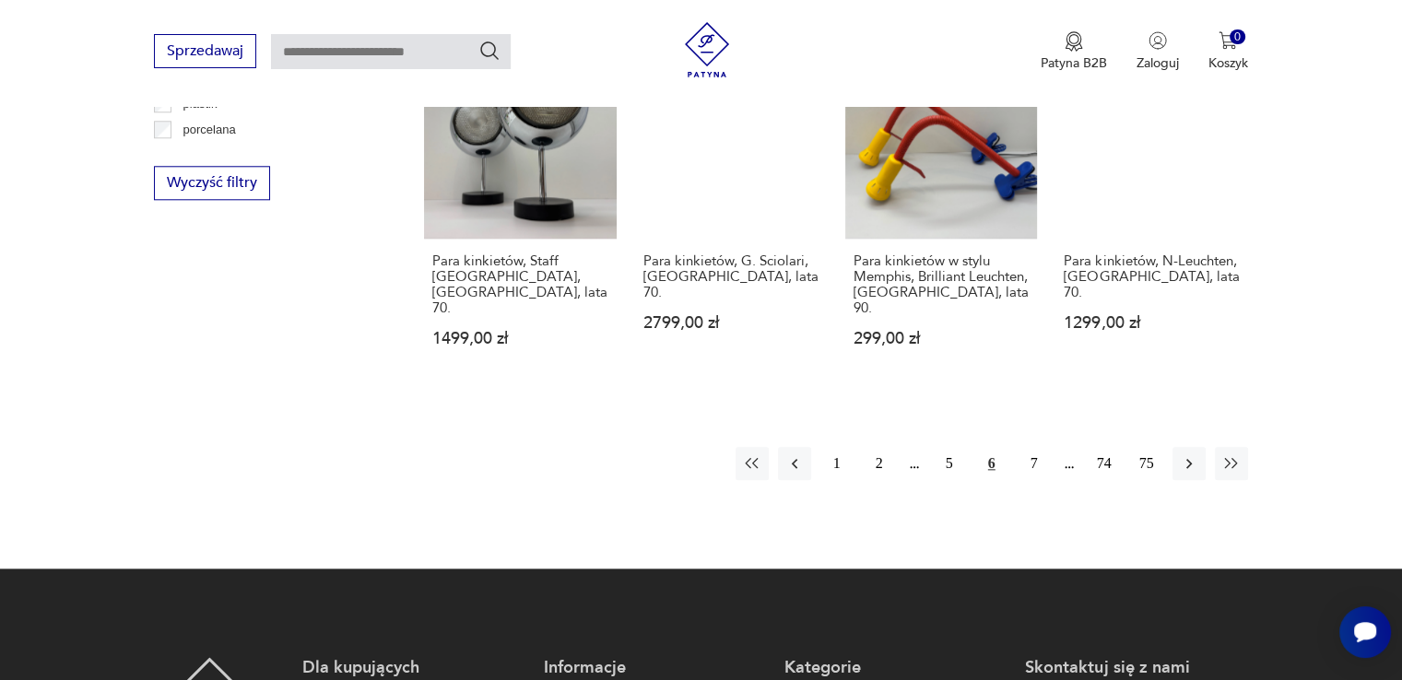
scroll to position [1908, 0]
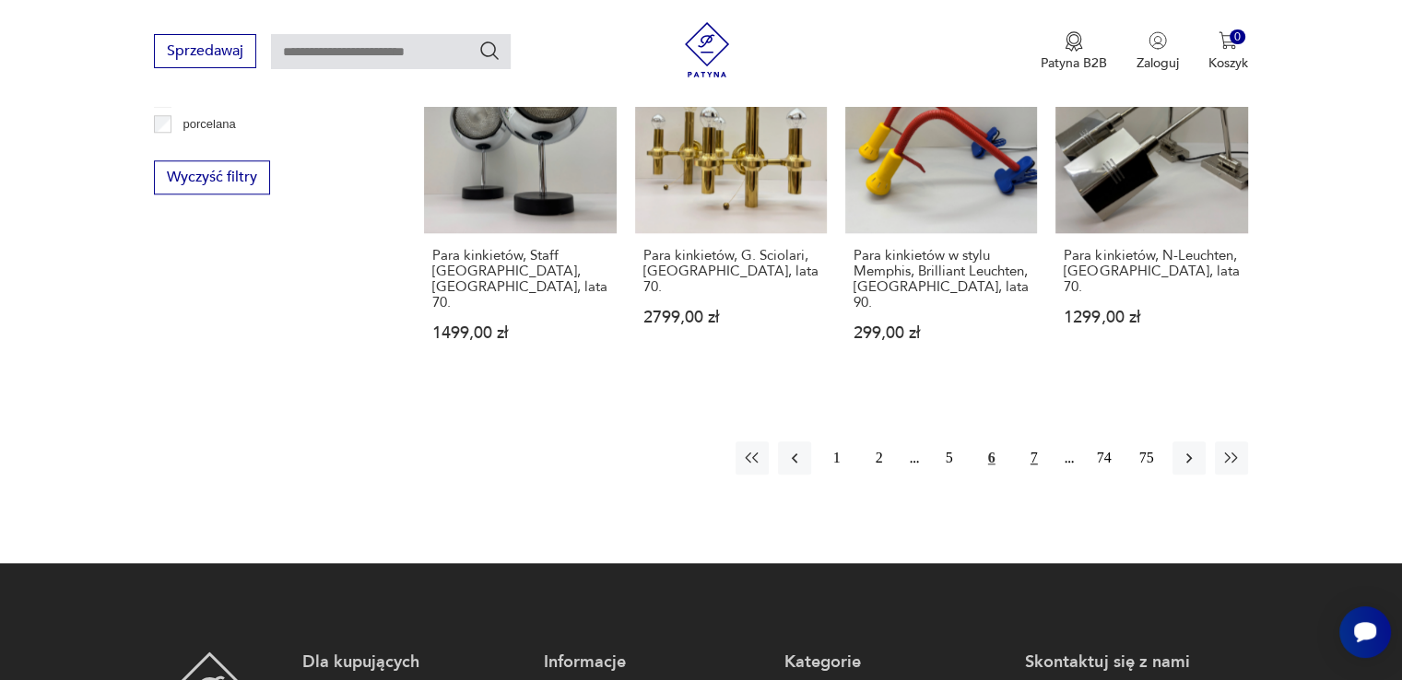
click at [1027, 442] on button "7" at bounding box center [1034, 458] width 33 height 33
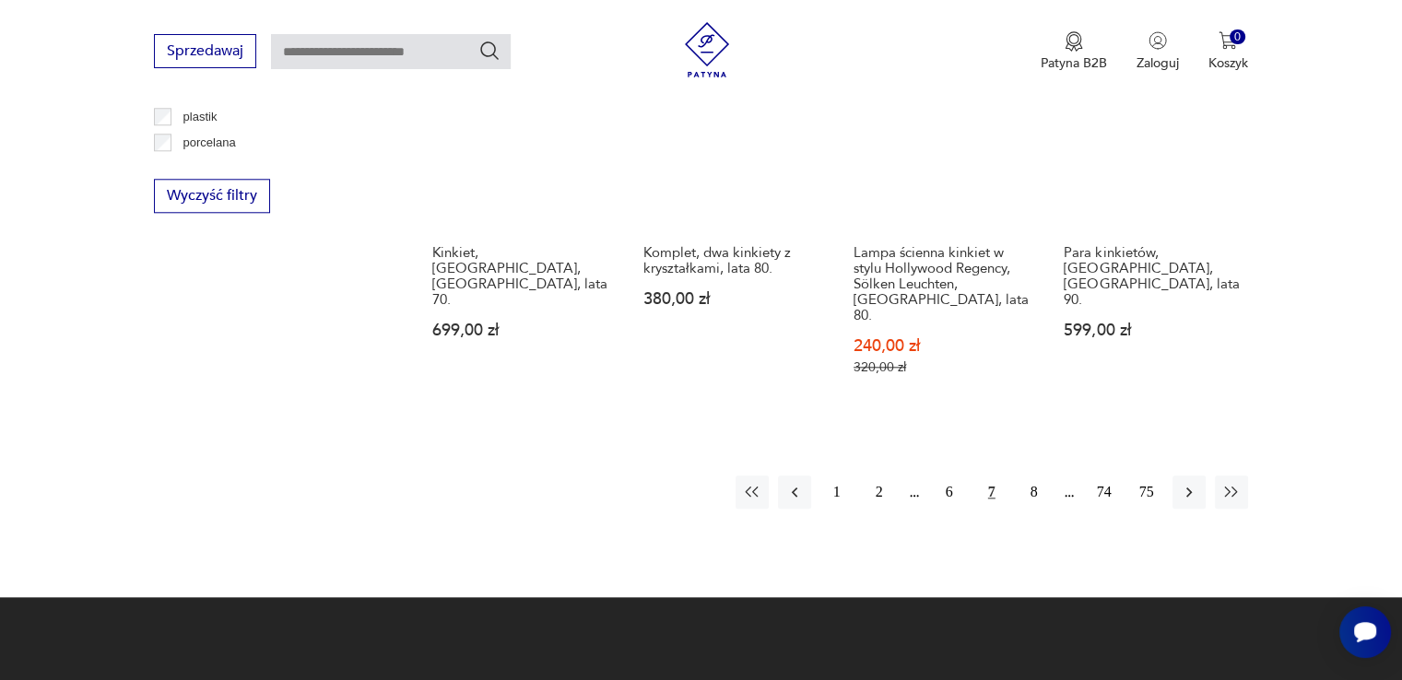
scroll to position [1908, 0]
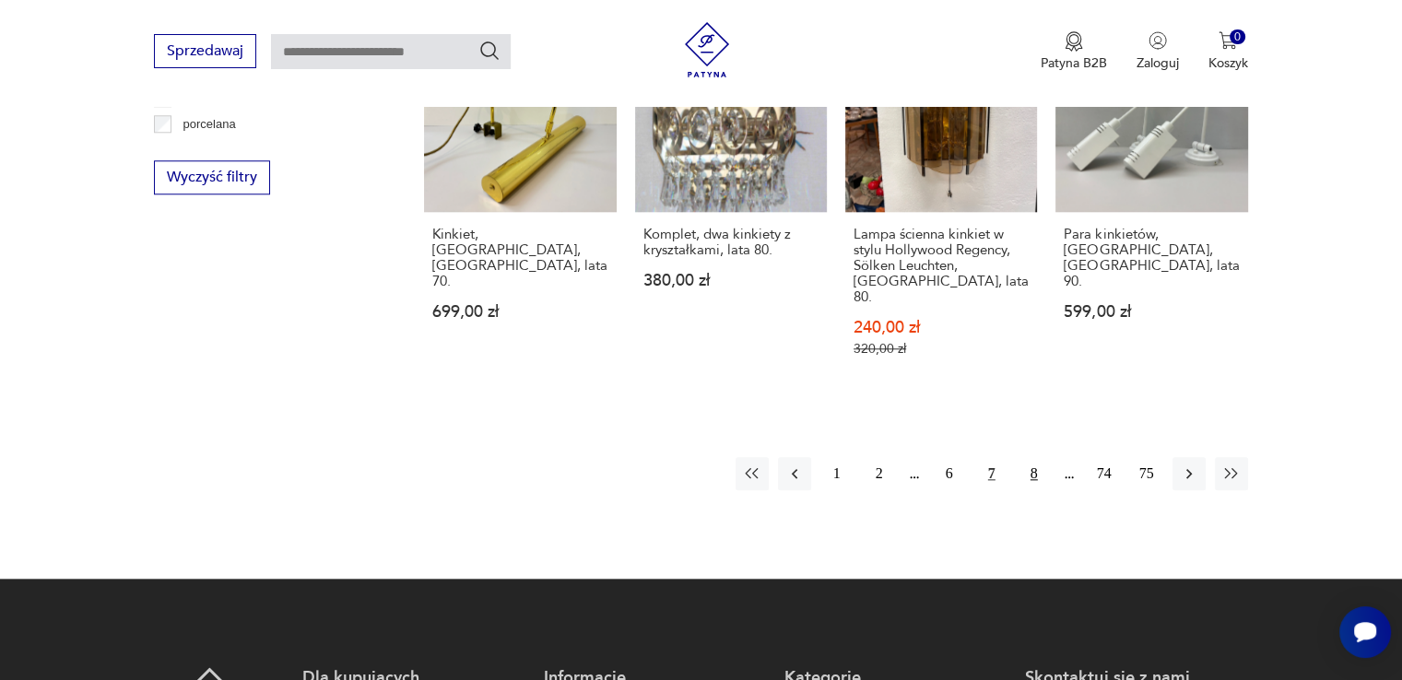
click at [1035, 457] on button "8" at bounding box center [1034, 473] width 33 height 33
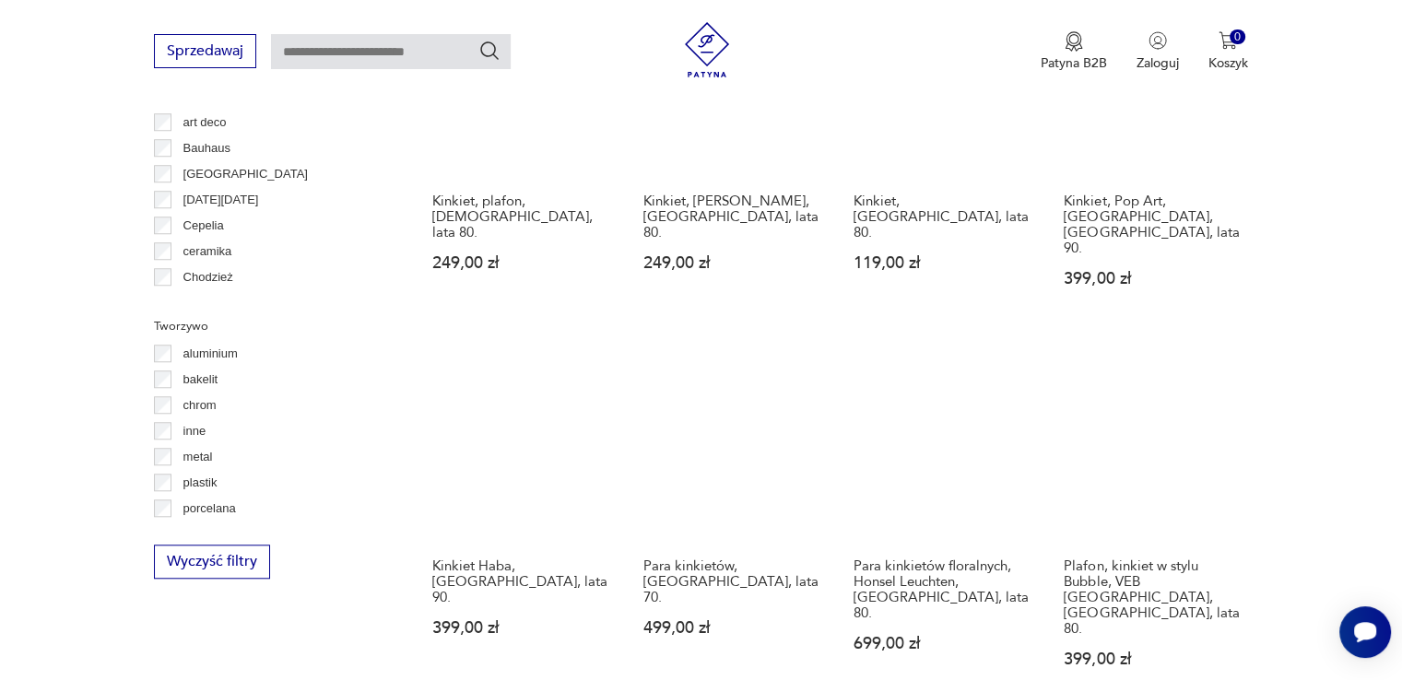
scroll to position [1816, 0]
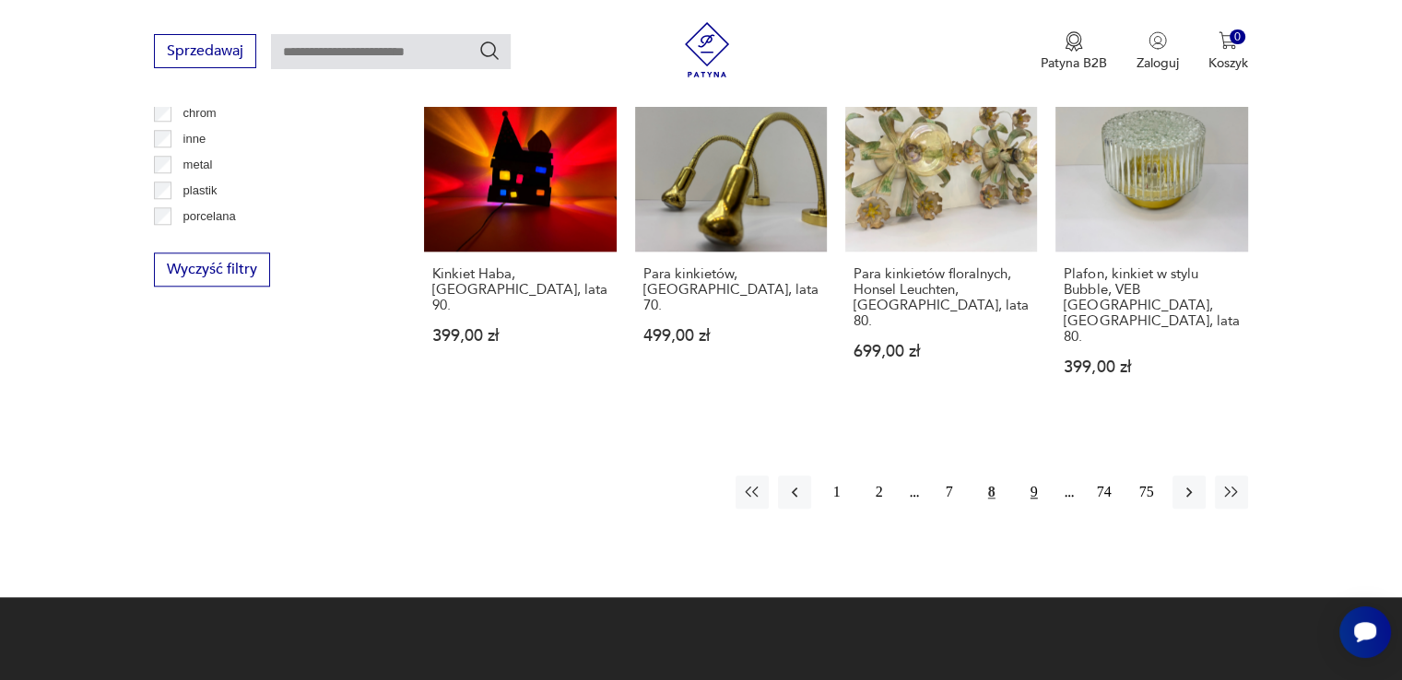
click at [1031, 476] on button "9" at bounding box center [1034, 492] width 33 height 33
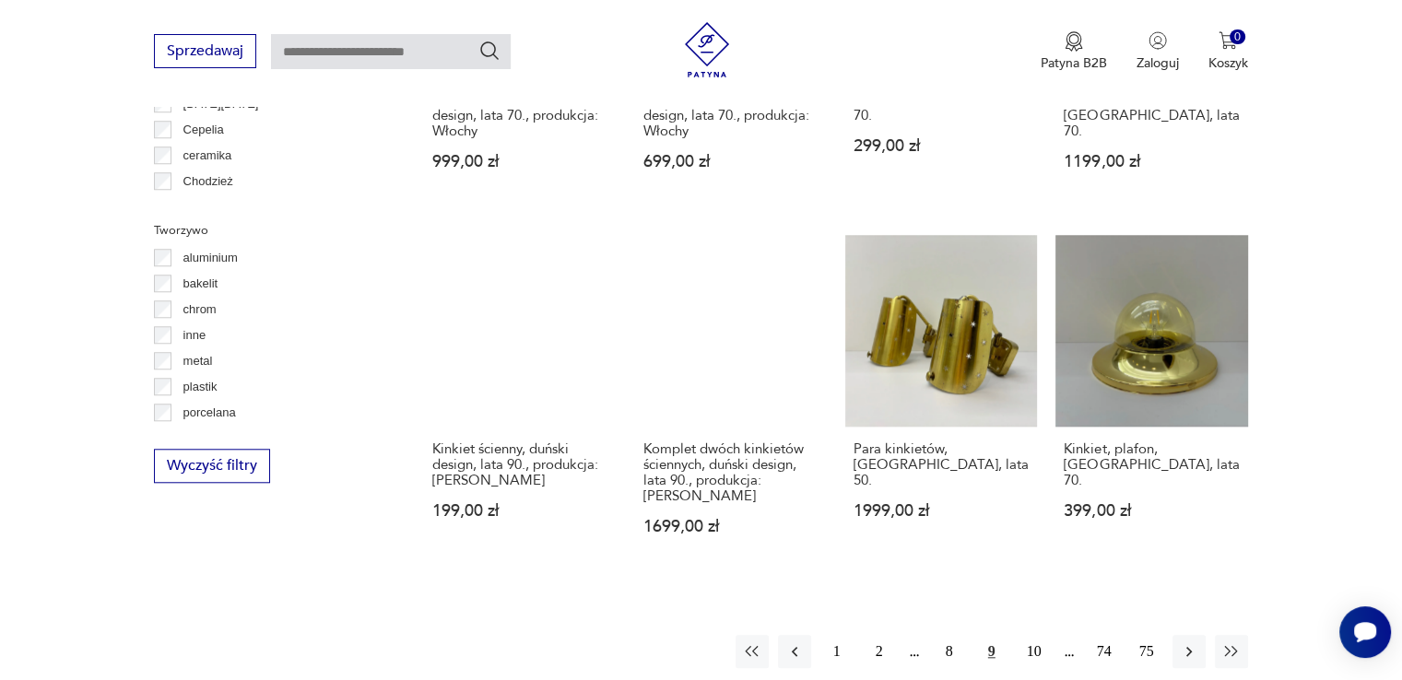
scroll to position [1909, 0]
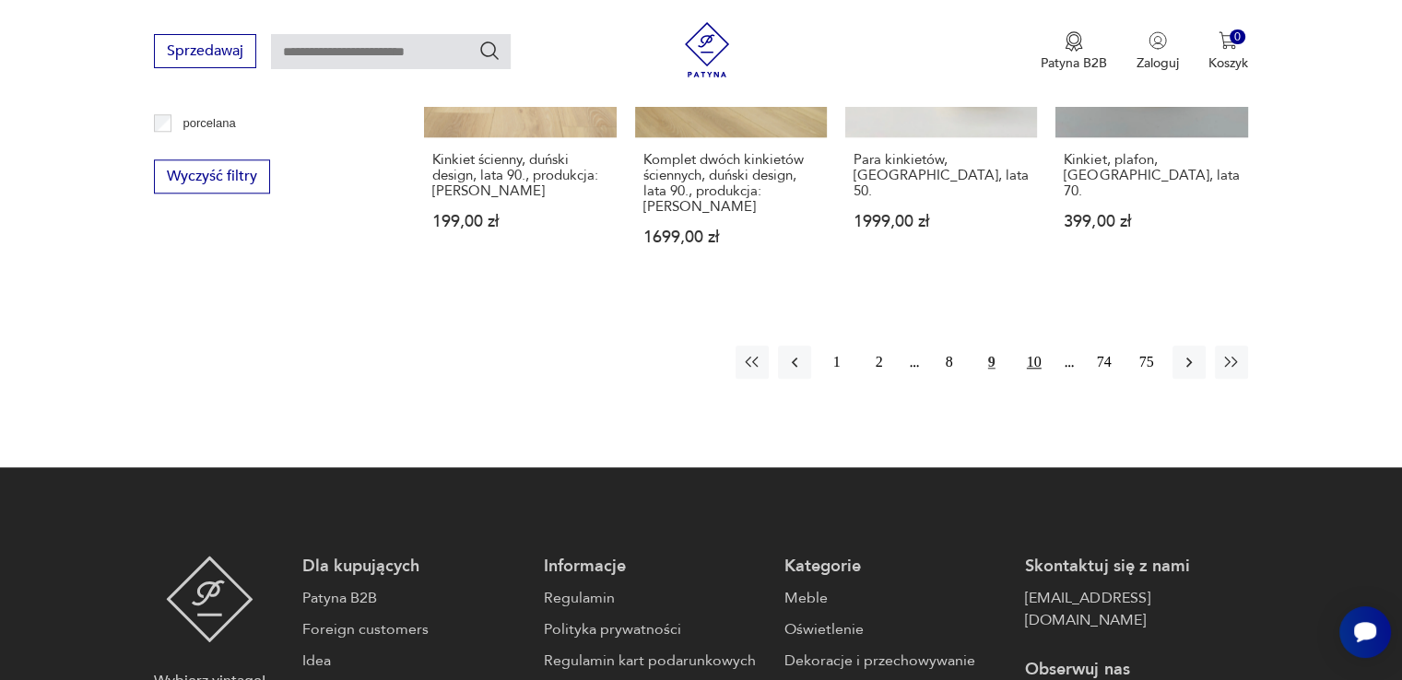
click at [1032, 346] on button "10" at bounding box center [1034, 362] width 33 height 33
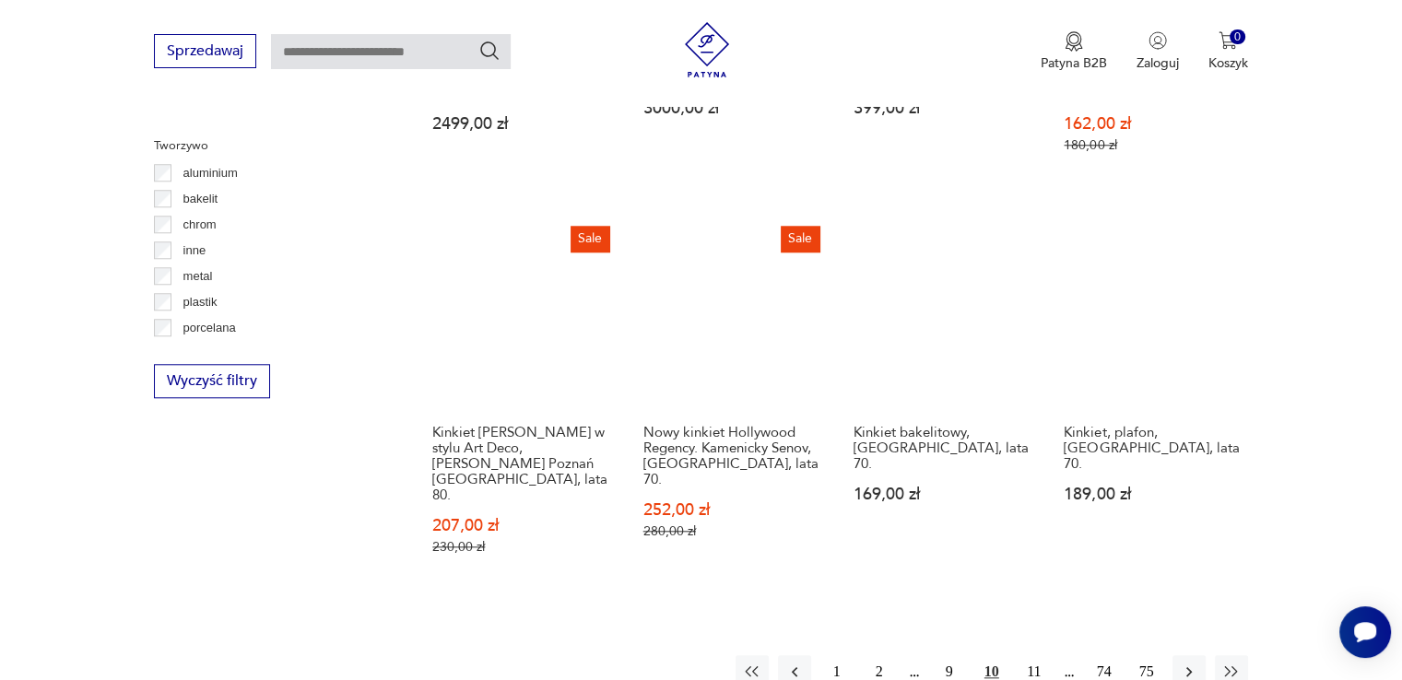
scroll to position [1724, 0]
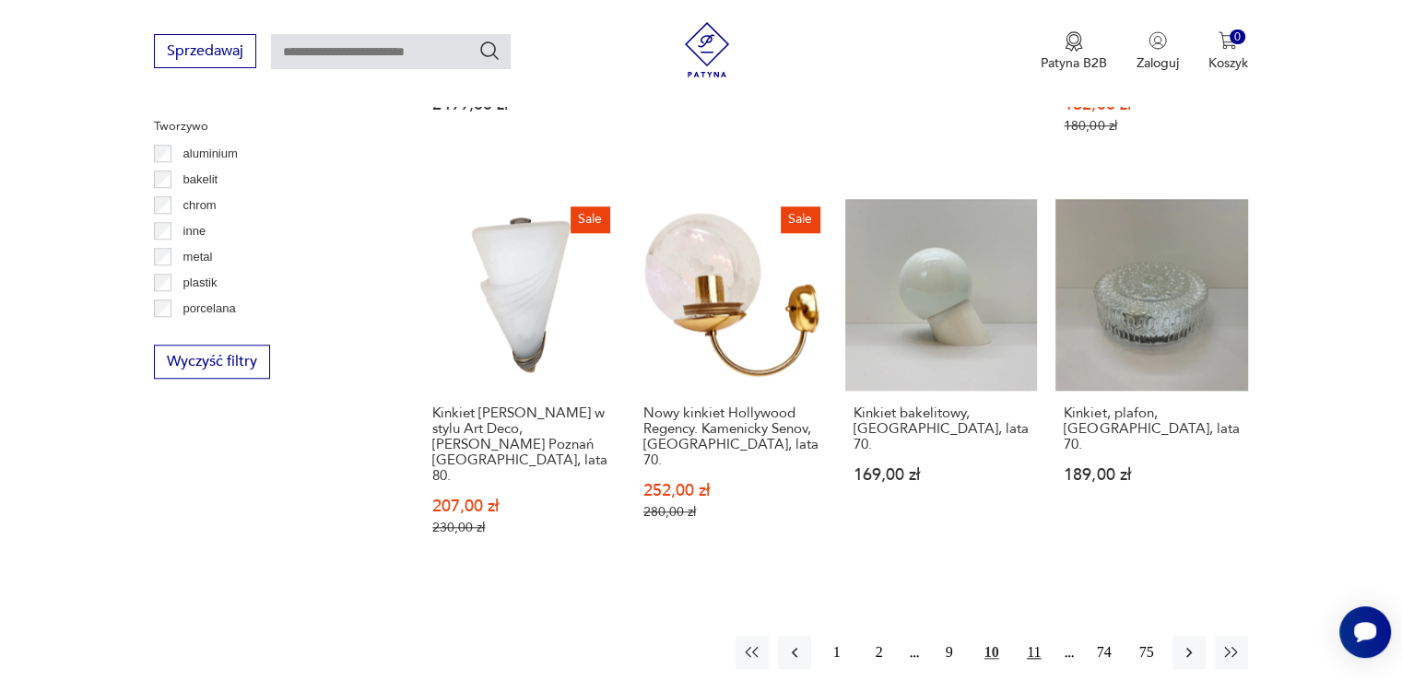
click at [1033, 636] on button "11" at bounding box center [1034, 652] width 33 height 33
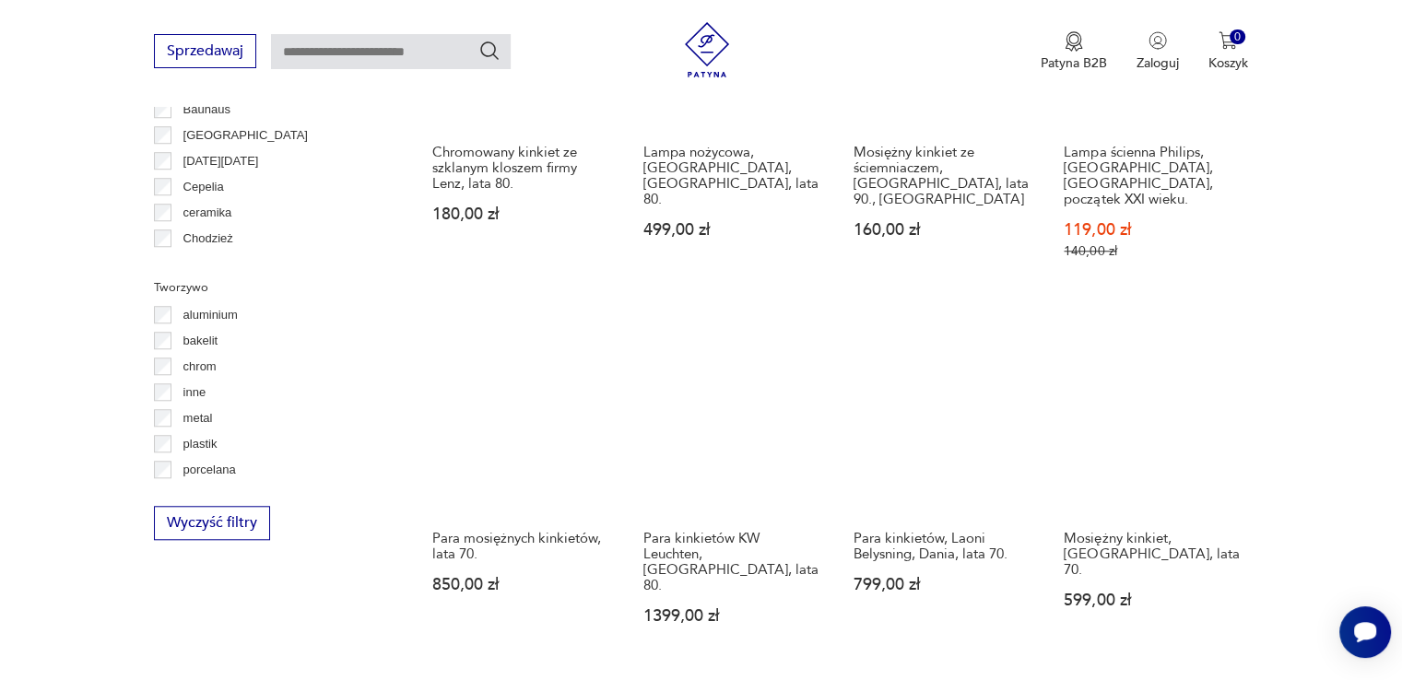
scroll to position [1633, 0]
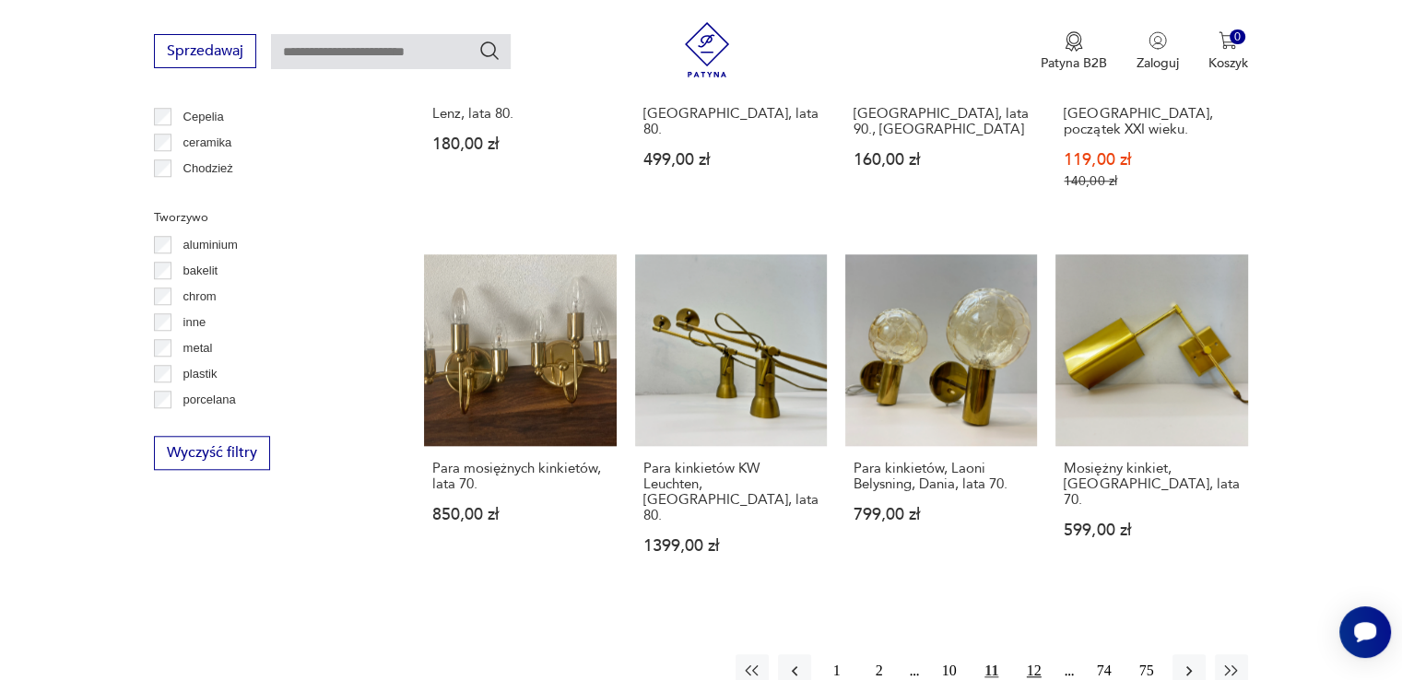
click at [1020, 654] on button "12" at bounding box center [1034, 670] width 33 height 33
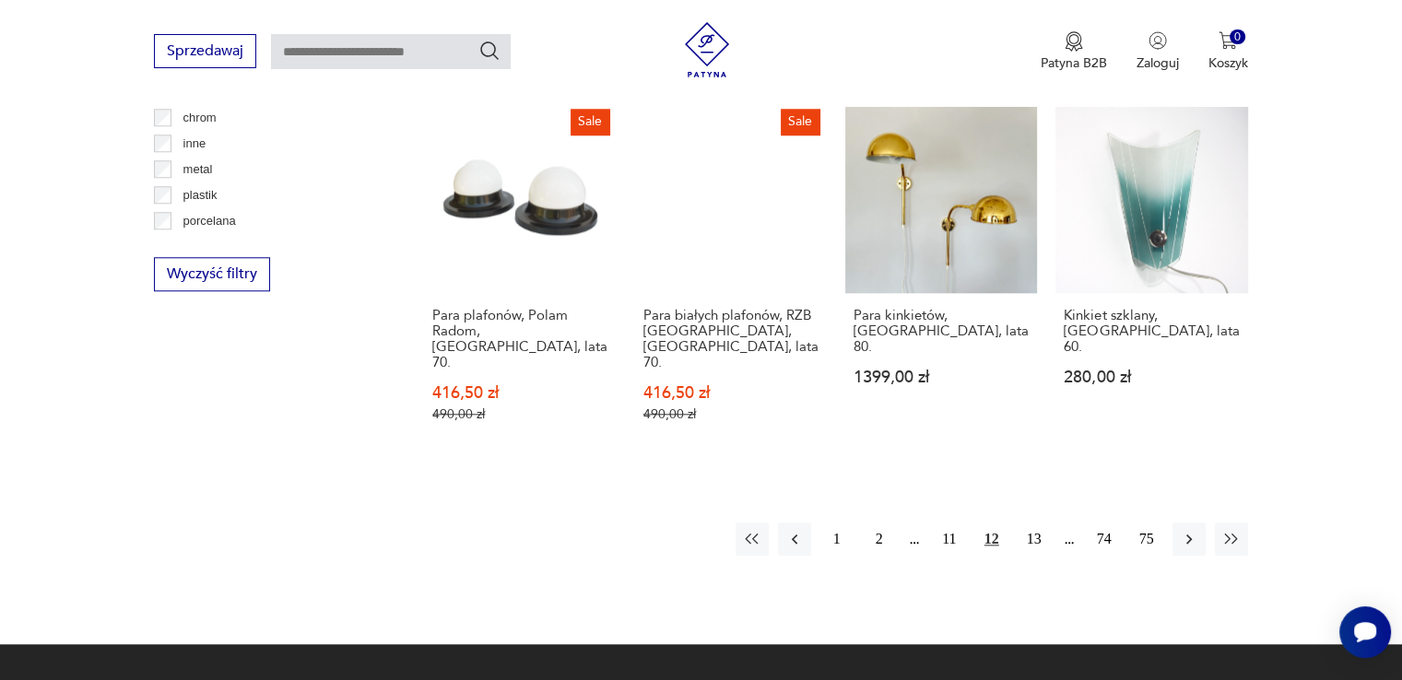
scroll to position [1908, 0]
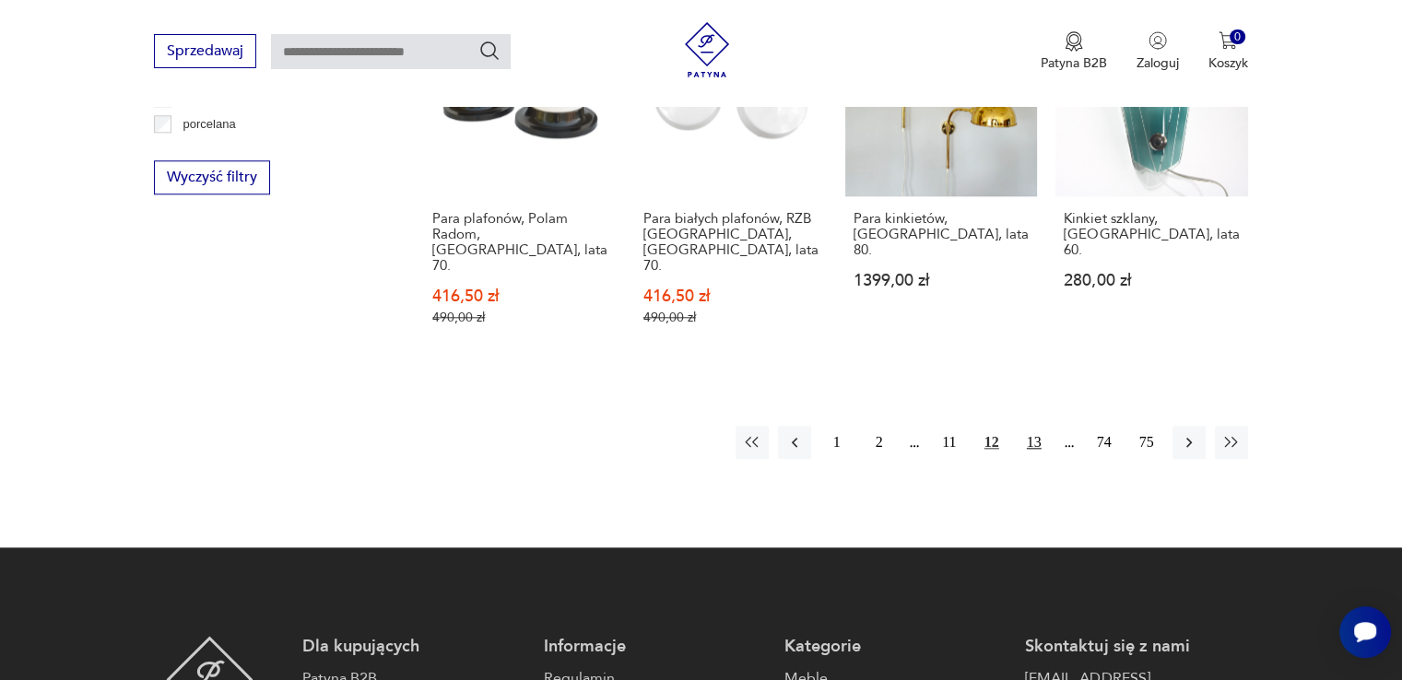
click at [1029, 426] on button "13" at bounding box center [1034, 442] width 33 height 33
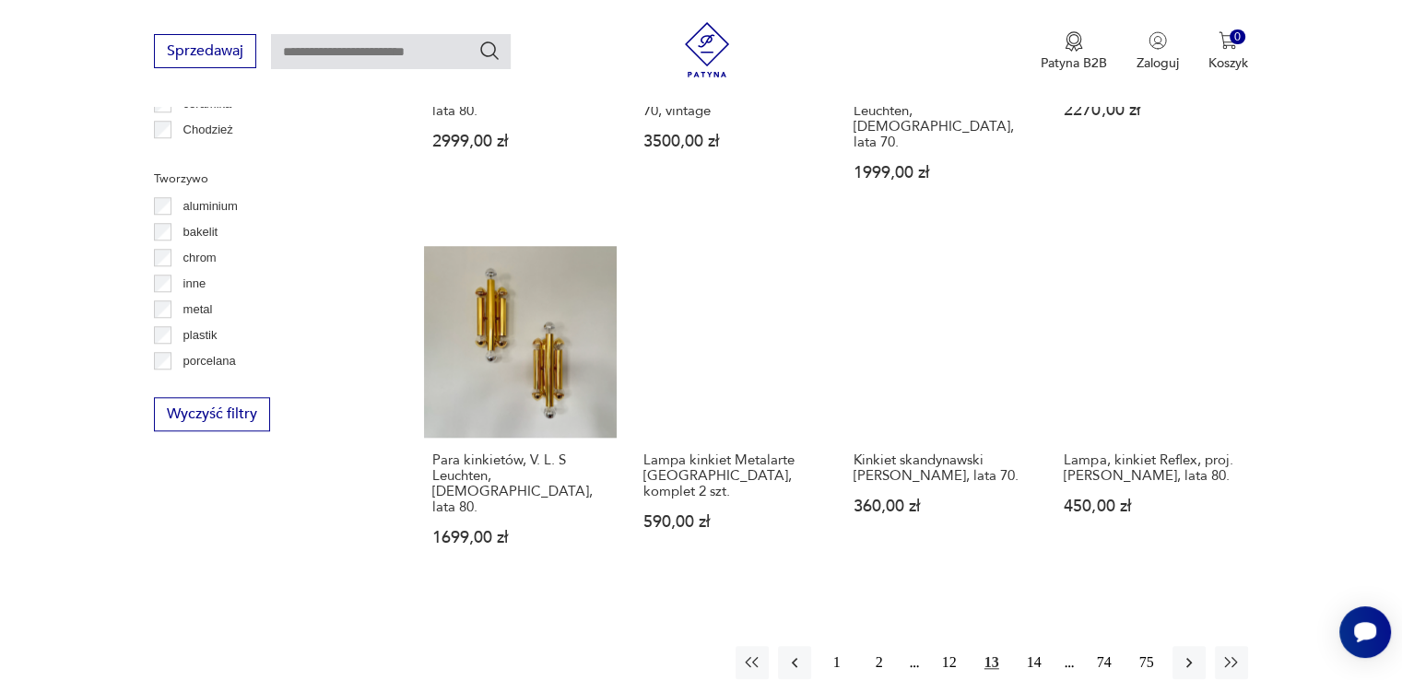
scroll to position [1724, 0]
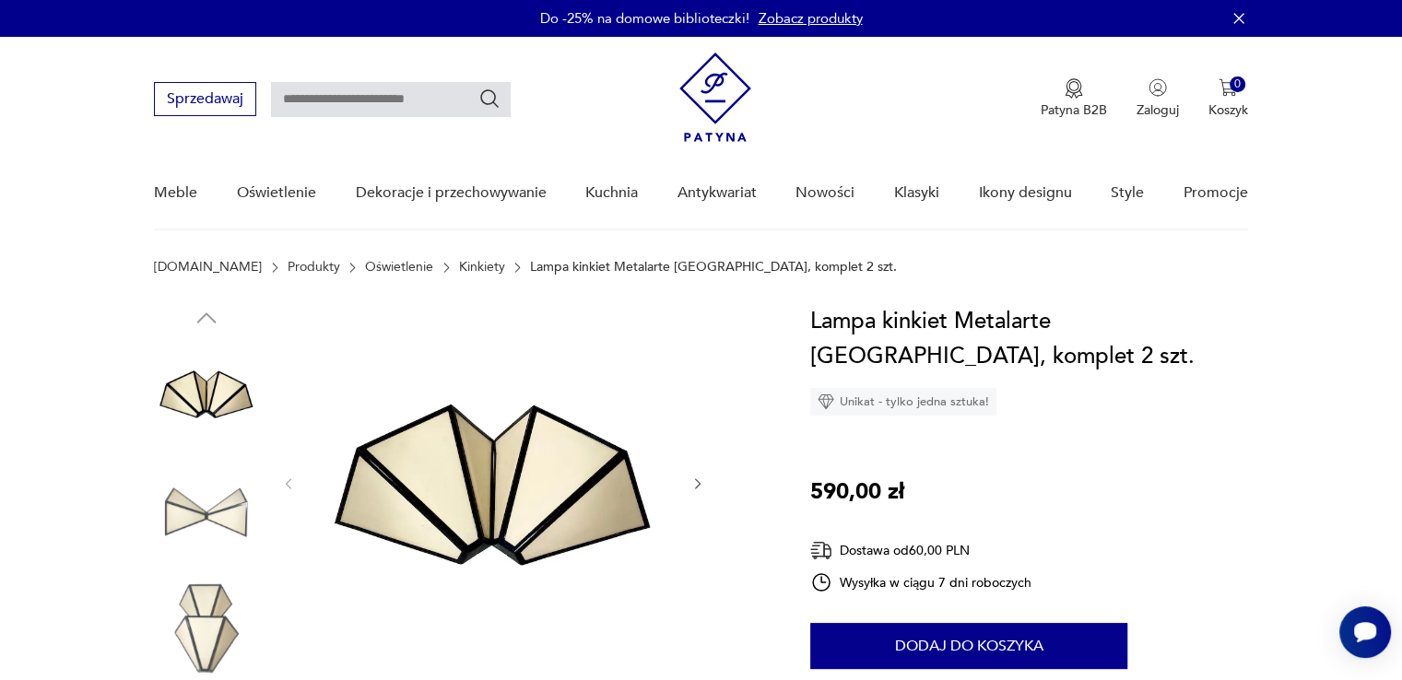
click at [497, 424] on img at bounding box center [493, 482] width 356 height 356
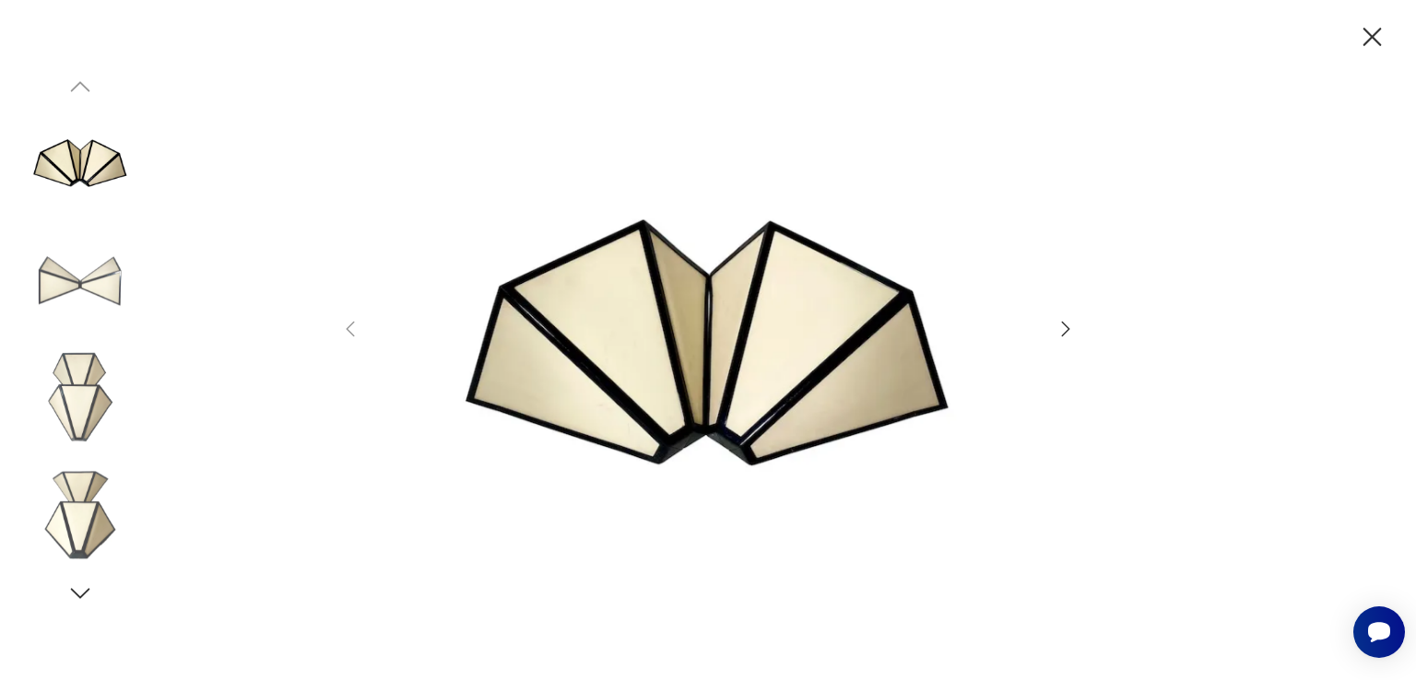
click at [0, 156] on div at bounding box center [708, 340] width 1416 height 680
click at [1384, 38] on icon "button" at bounding box center [1372, 37] width 32 height 32
